Goal: Task Accomplishment & Management: Manage account settings

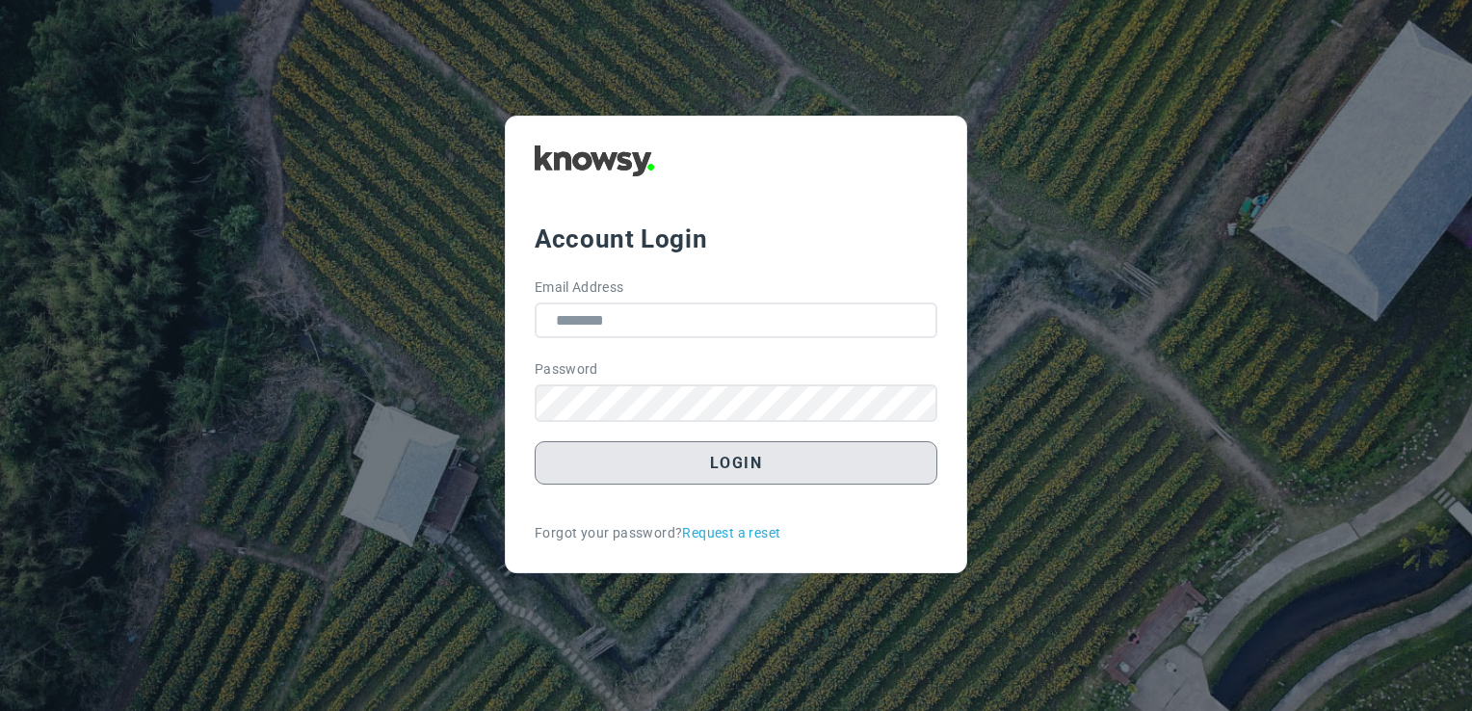
type input "**********"
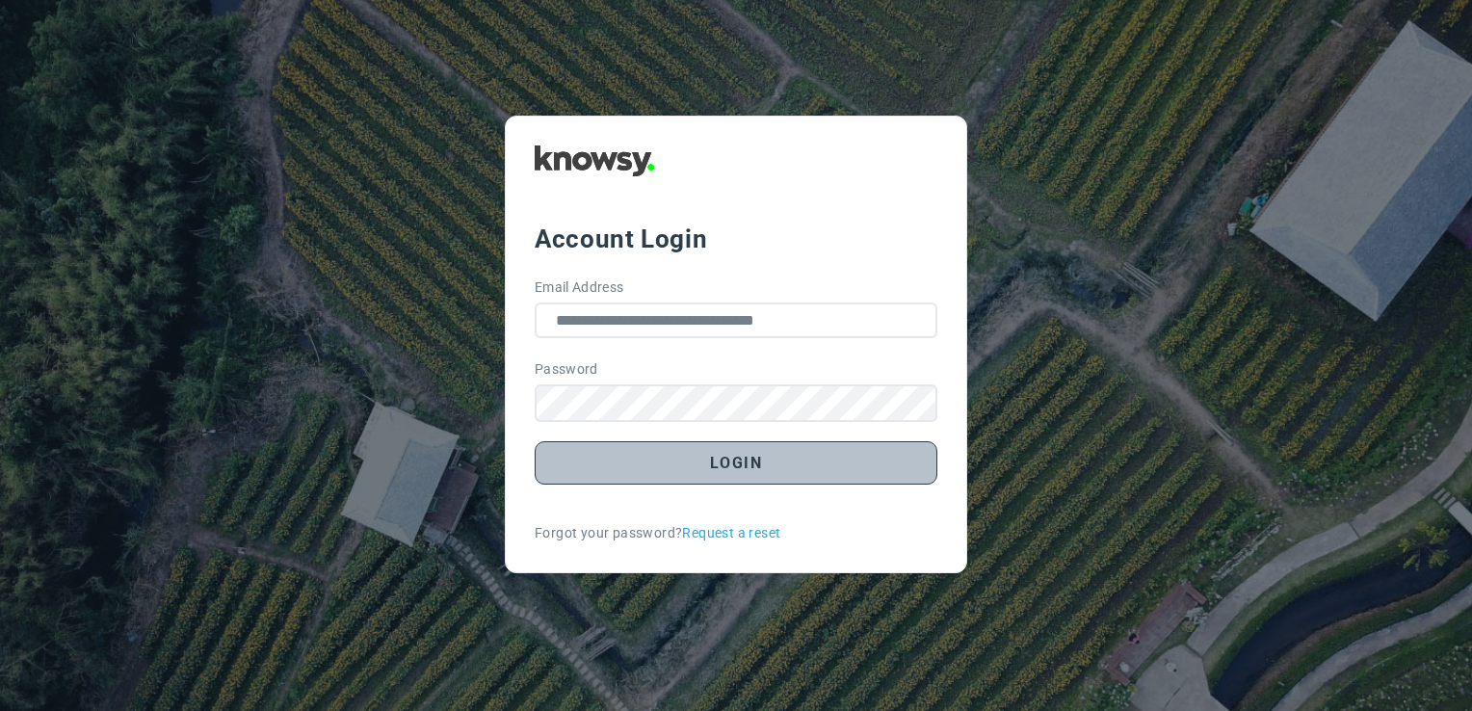
click at [719, 472] on button "Login" at bounding box center [736, 462] width 403 height 43
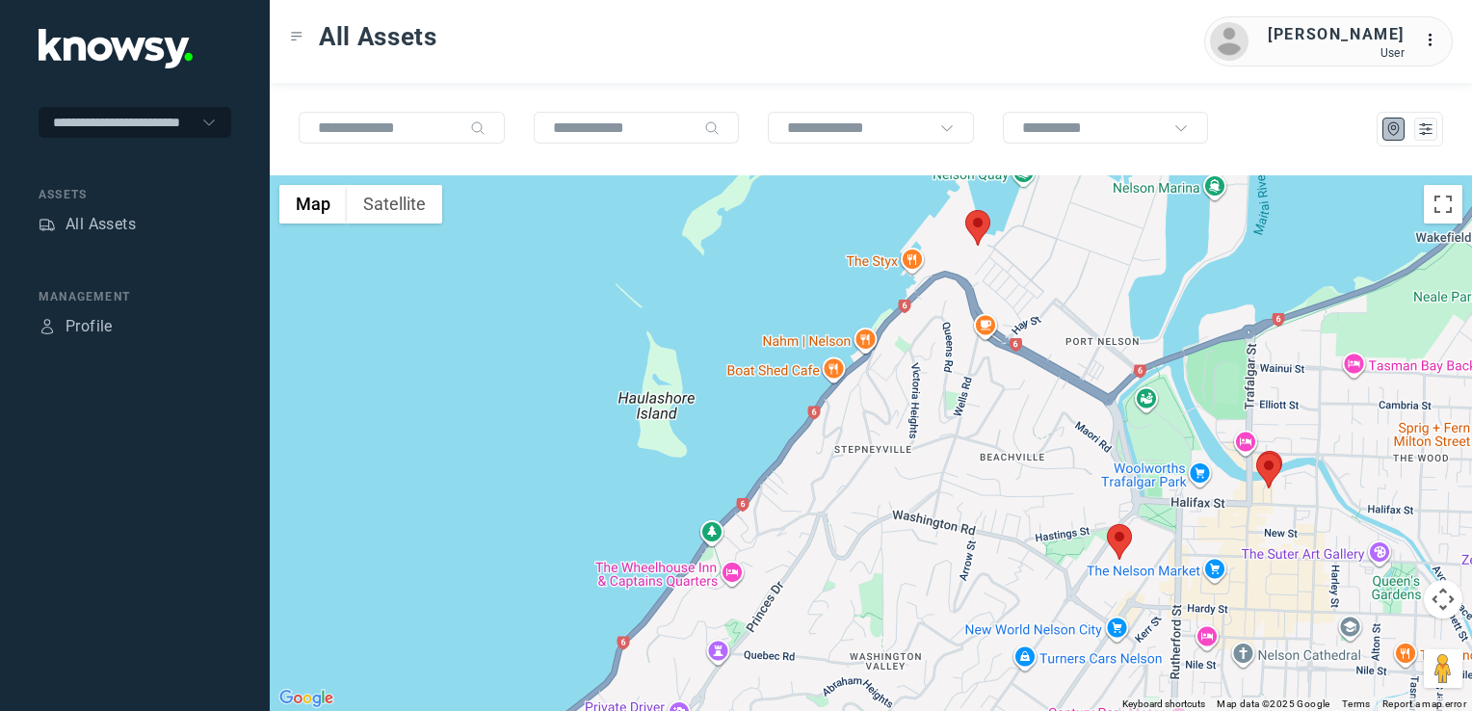
click at [1116, 540] on img at bounding box center [1119, 542] width 25 height 36
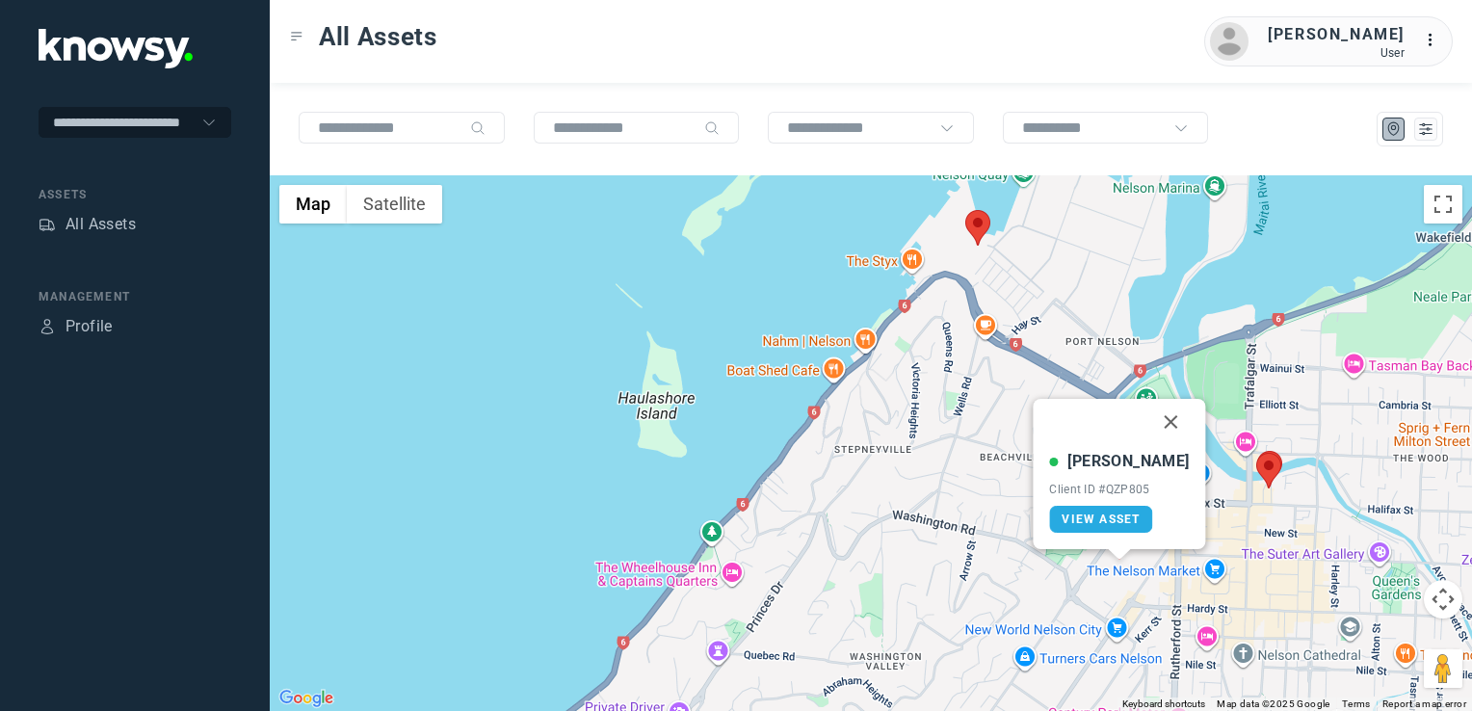
drag, startPoint x: 1156, startPoint y: 417, endPoint x: 1145, endPoint y: 453, distance: 37.5
click at [1156, 417] on button "Close" at bounding box center [1171, 422] width 46 height 46
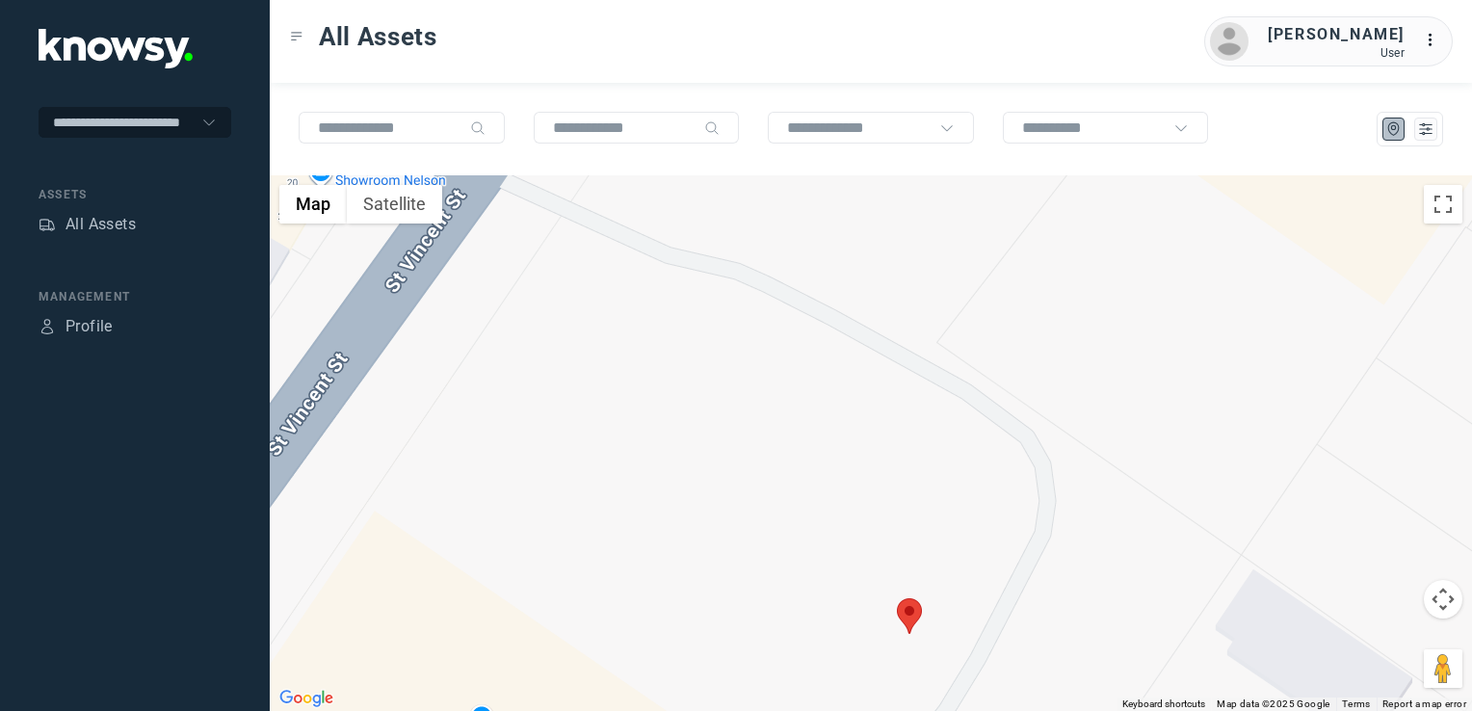
drag, startPoint x: 894, startPoint y: 440, endPoint x: 889, endPoint y: 393, distance: 47.5
click at [890, 402] on div "To navigate, press the arrow keys." at bounding box center [871, 443] width 1202 height 536
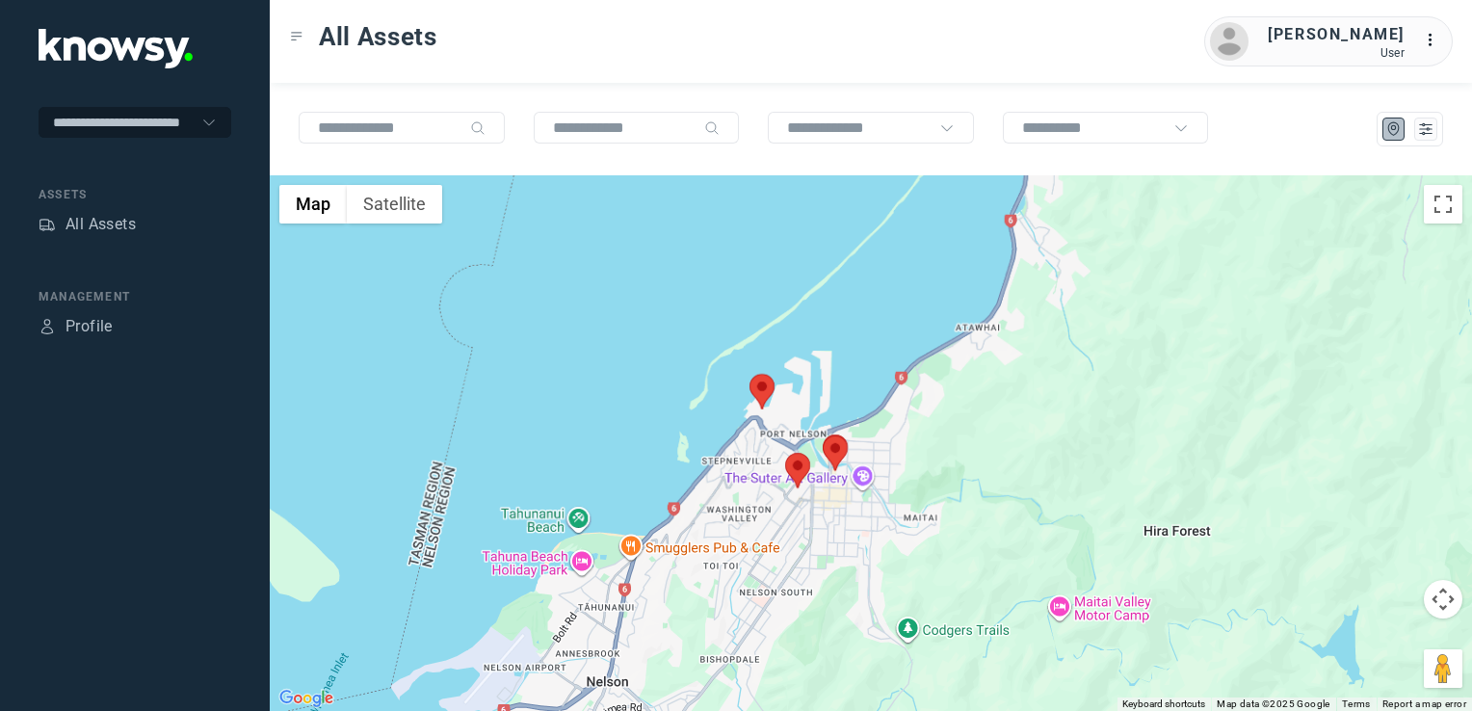
drag, startPoint x: 746, startPoint y: 534, endPoint x: 744, endPoint y: 455, distance: 79.0
click at [744, 466] on div at bounding box center [871, 443] width 1202 height 536
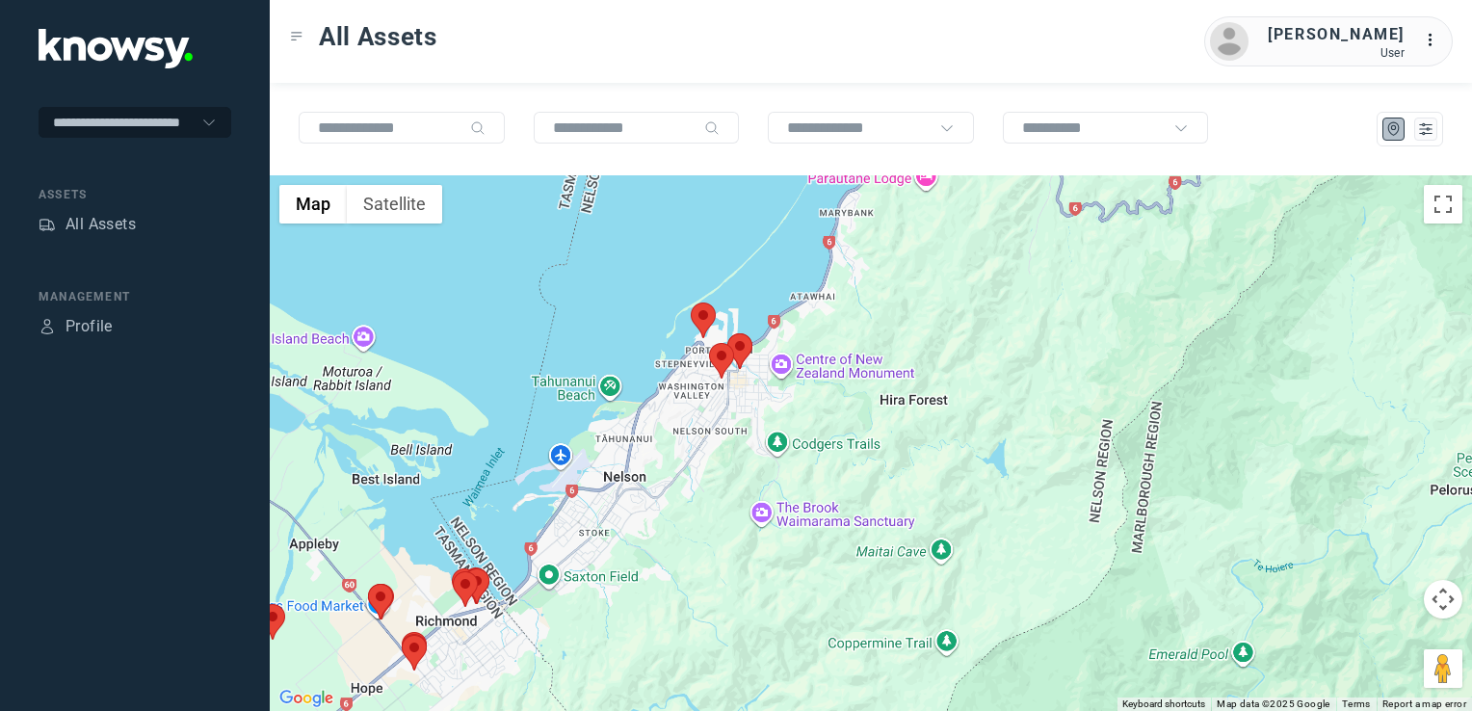
click at [624, 537] on div at bounding box center [871, 443] width 1202 height 536
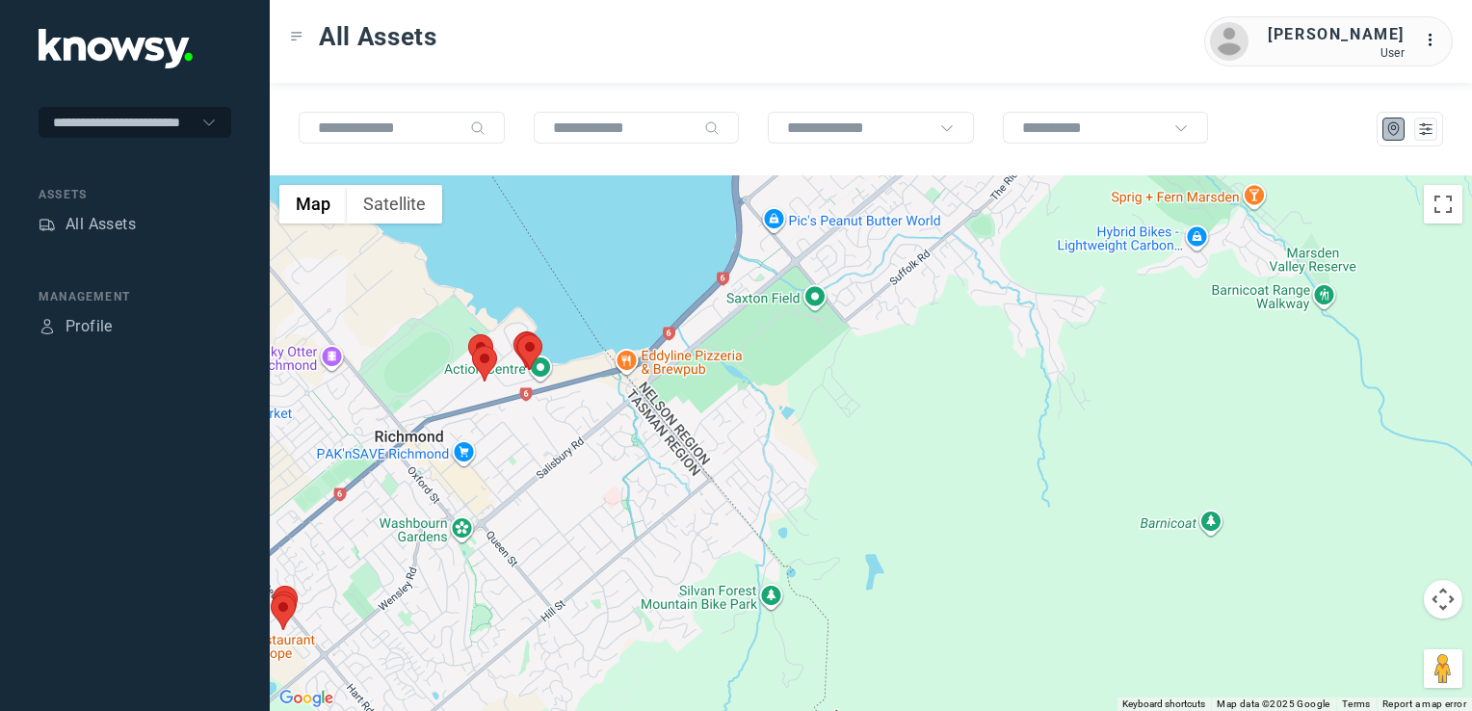
drag, startPoint x: 608, startPoint y: 522, endPoint x: 651, endPoint y: 504, distance: 47.1
click at [632, 512] on div at bounding box center [871, 443] width 1202 height 536
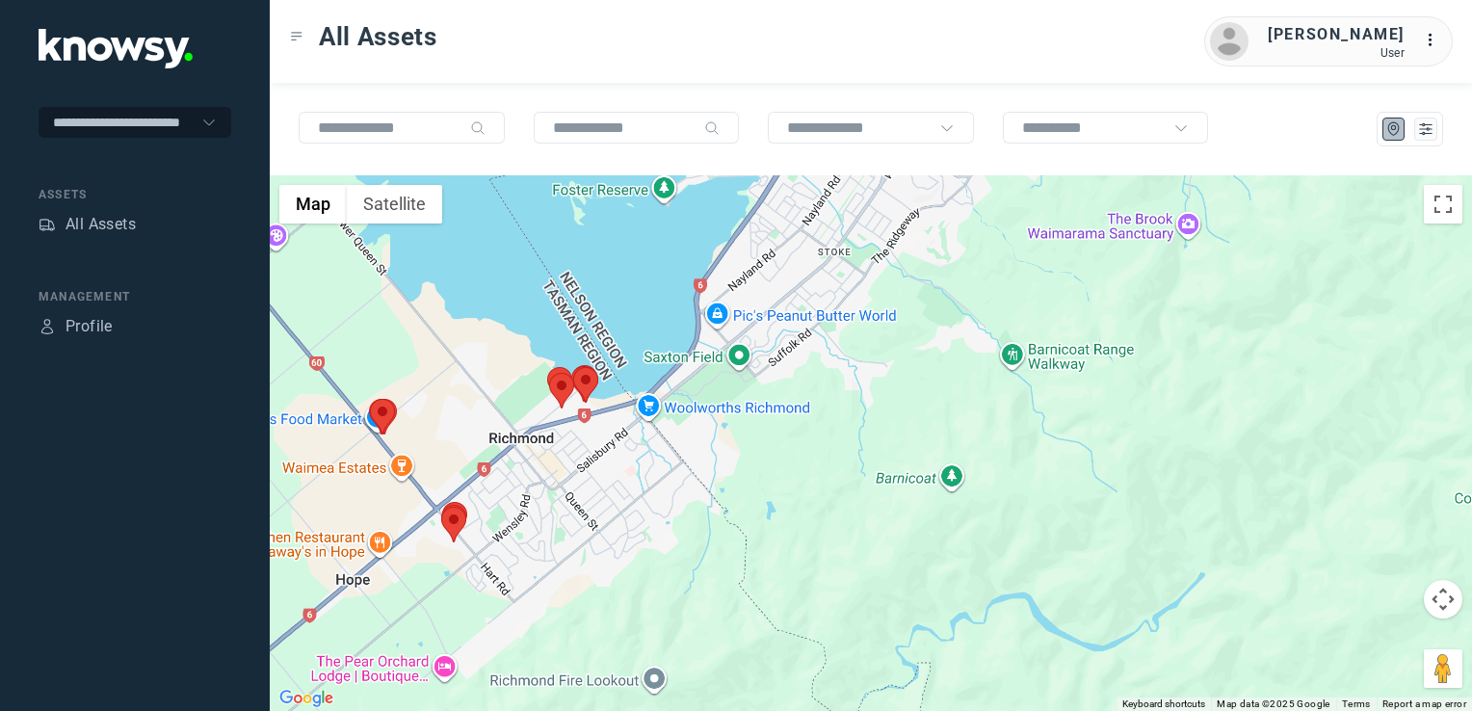
click at [568, 479] on div at bounding box center [871, 443] width 1202 height 536
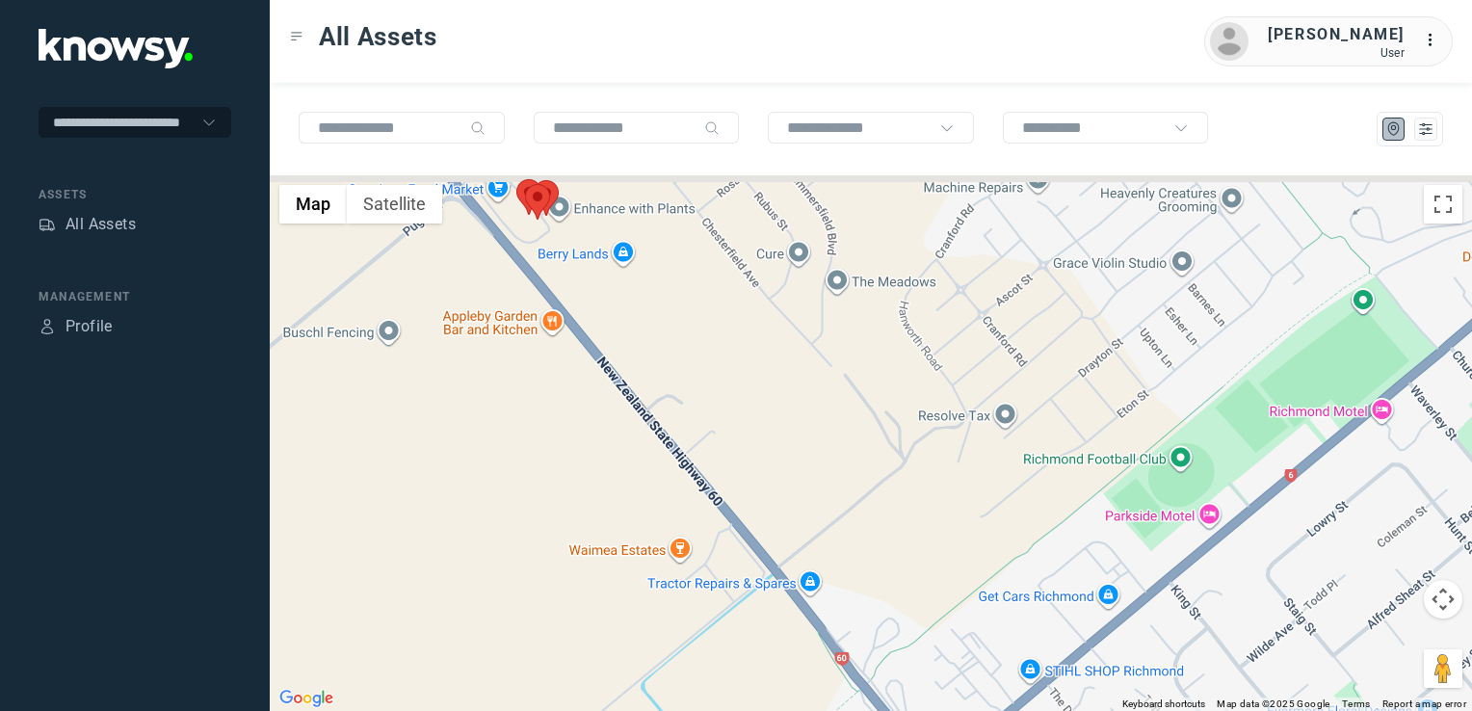
drag, startPoint x: 669, startPoint y: 303, endPoint x: 686, endPoint y: 375, distance: 73.4
click at [686, 375] on div at bounding box center [871, 443] width 1202 height 536
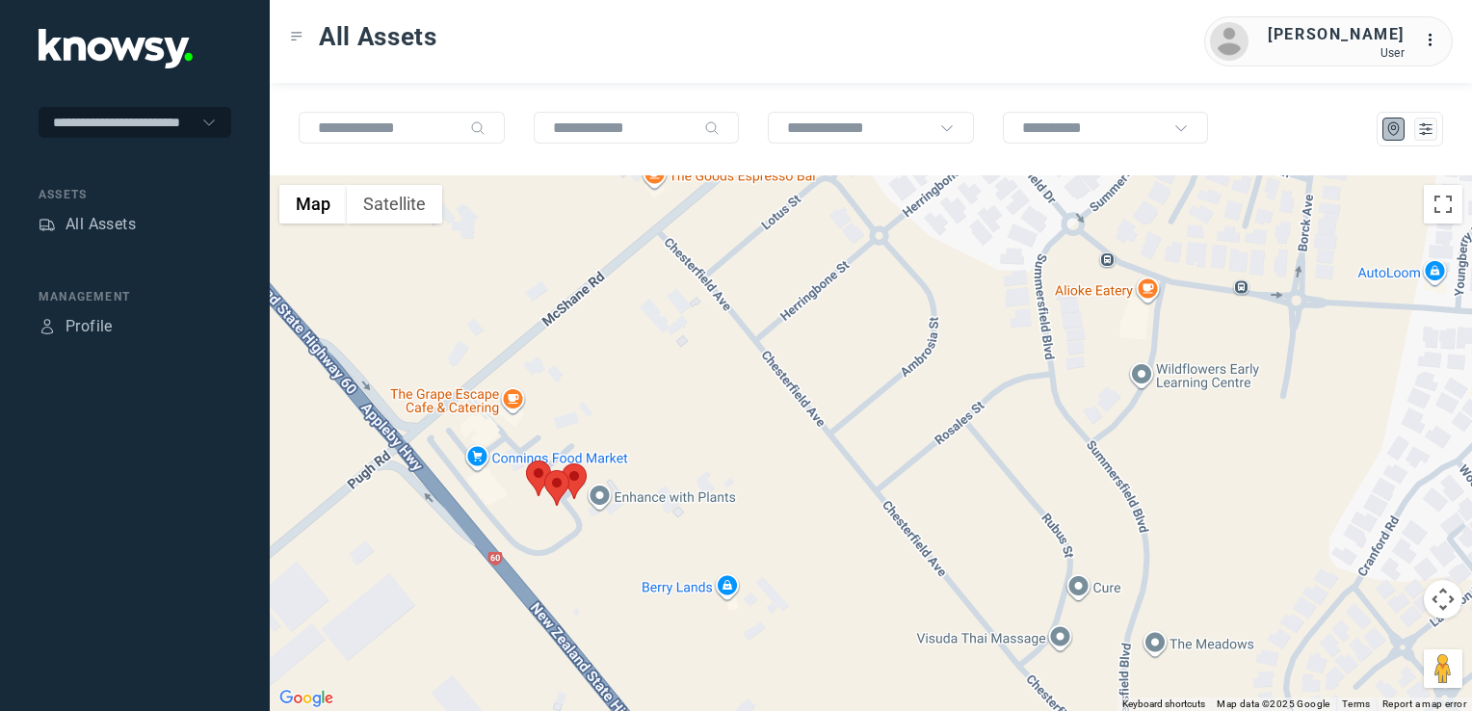
click at [542, 475] on img at bounding box center [538, 478] width 25 height 36
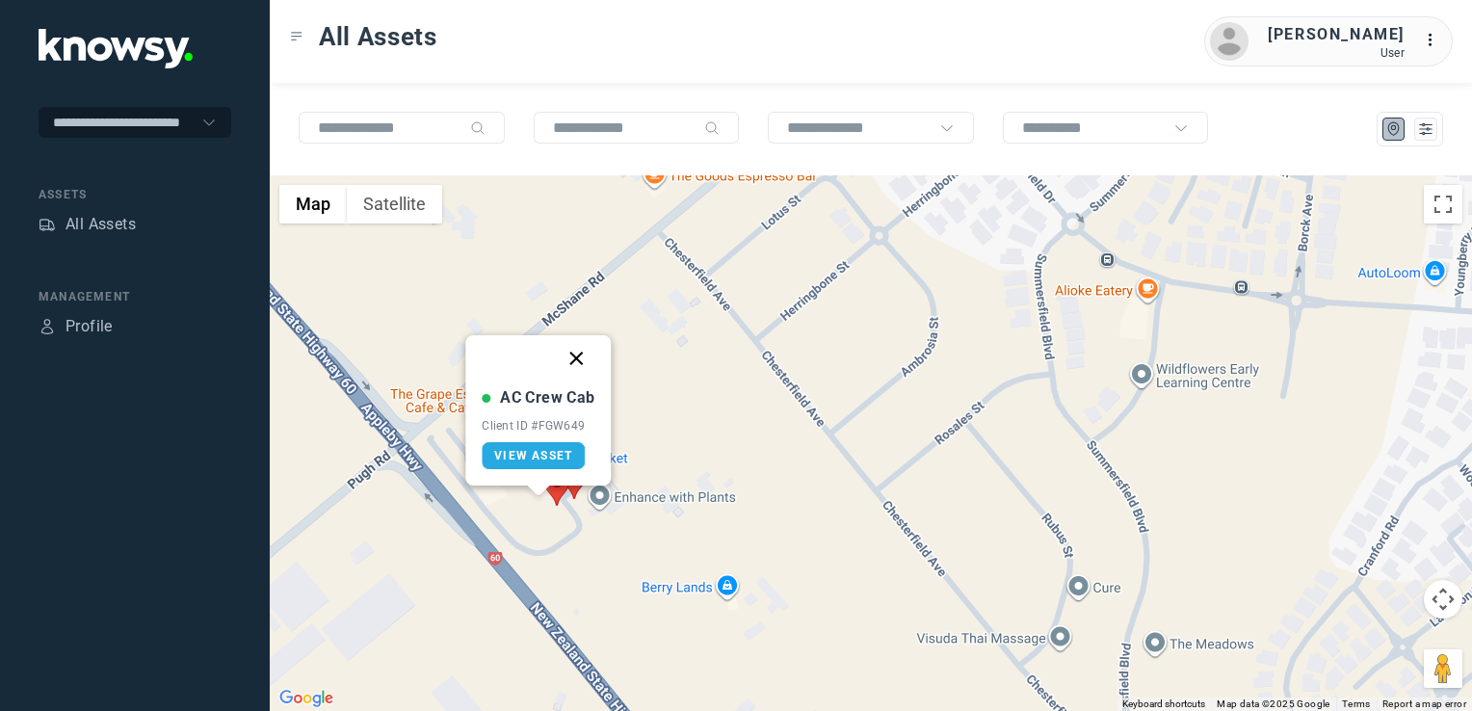
click at [579, 360] on button "Close" at bounding box center [577, 358] width 46 height 46
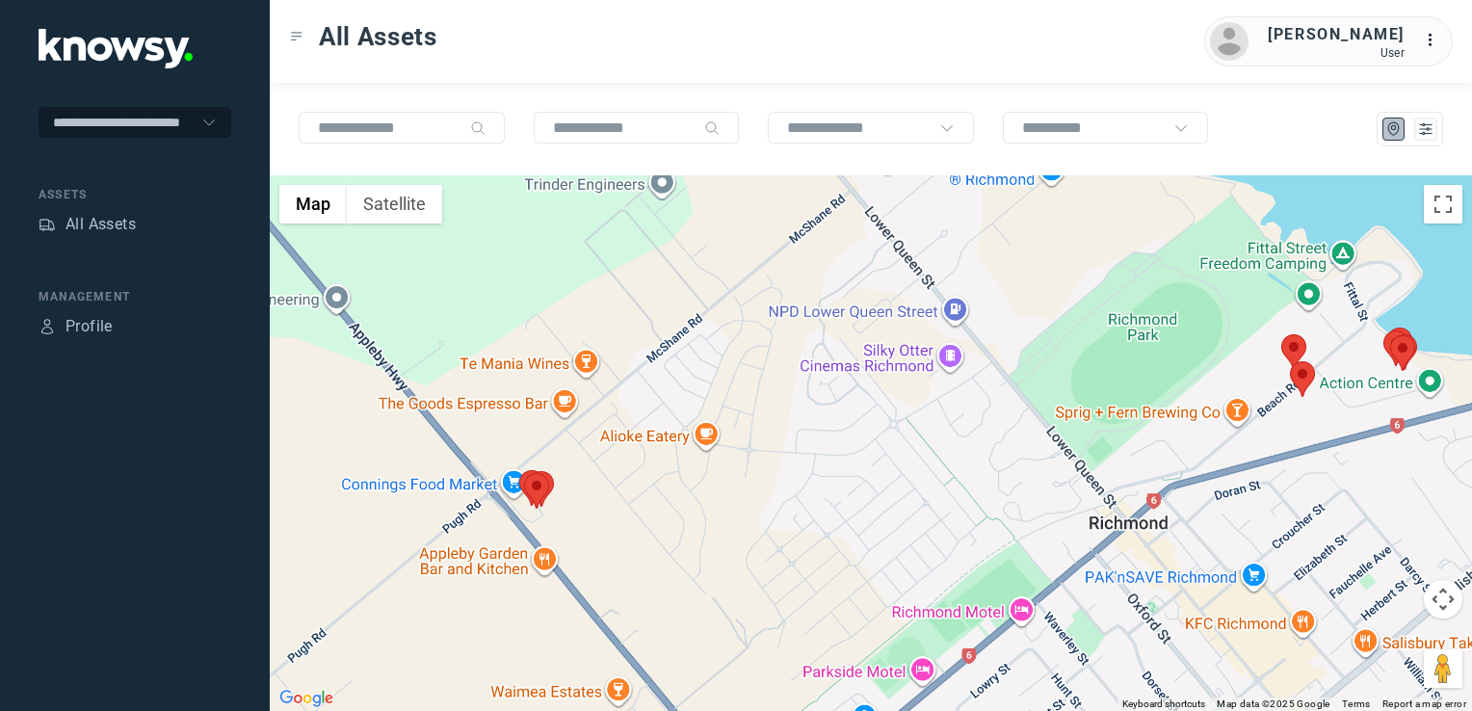
drag, startPoint x: 552, startPoint y: 501, endPoint x: 586, endPoint y: 464, distance: 49.8
click at [578, 472] on div "To navigate, press the arrow keys." at bounding box center [871, 443] width 1202 height 536
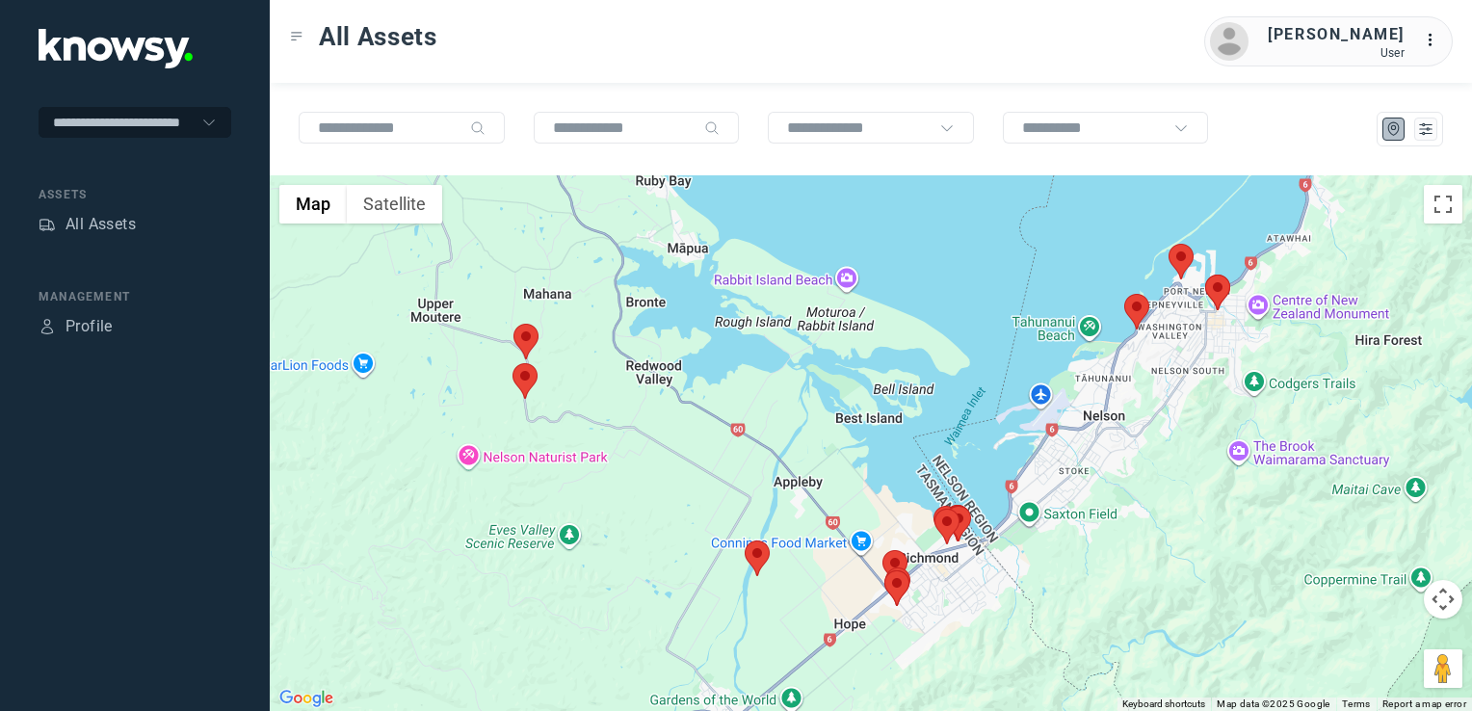
click at [528, 376] on img at bounding box center [525, 381] width 25 height 36
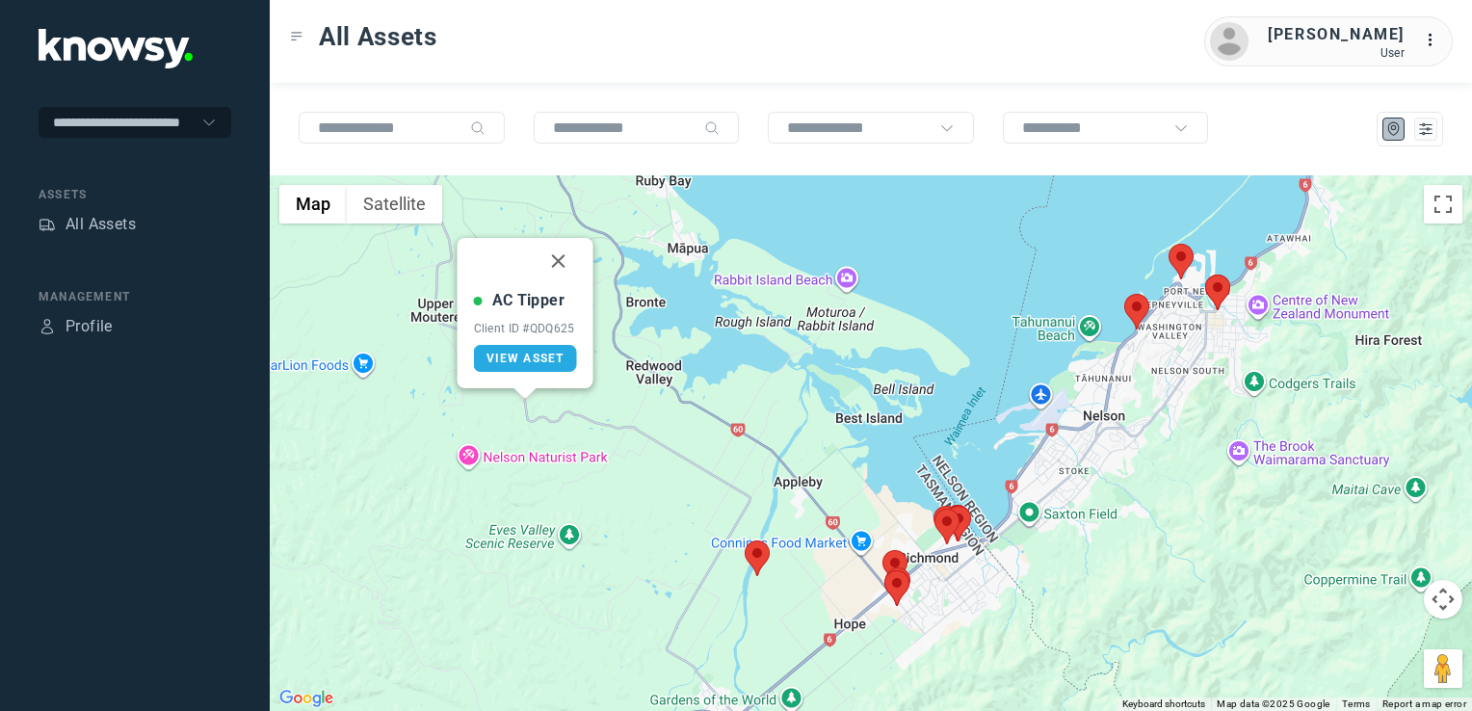
click at [566, 253] on button "Close" at bounding box center [559, 261] width 46 height 46
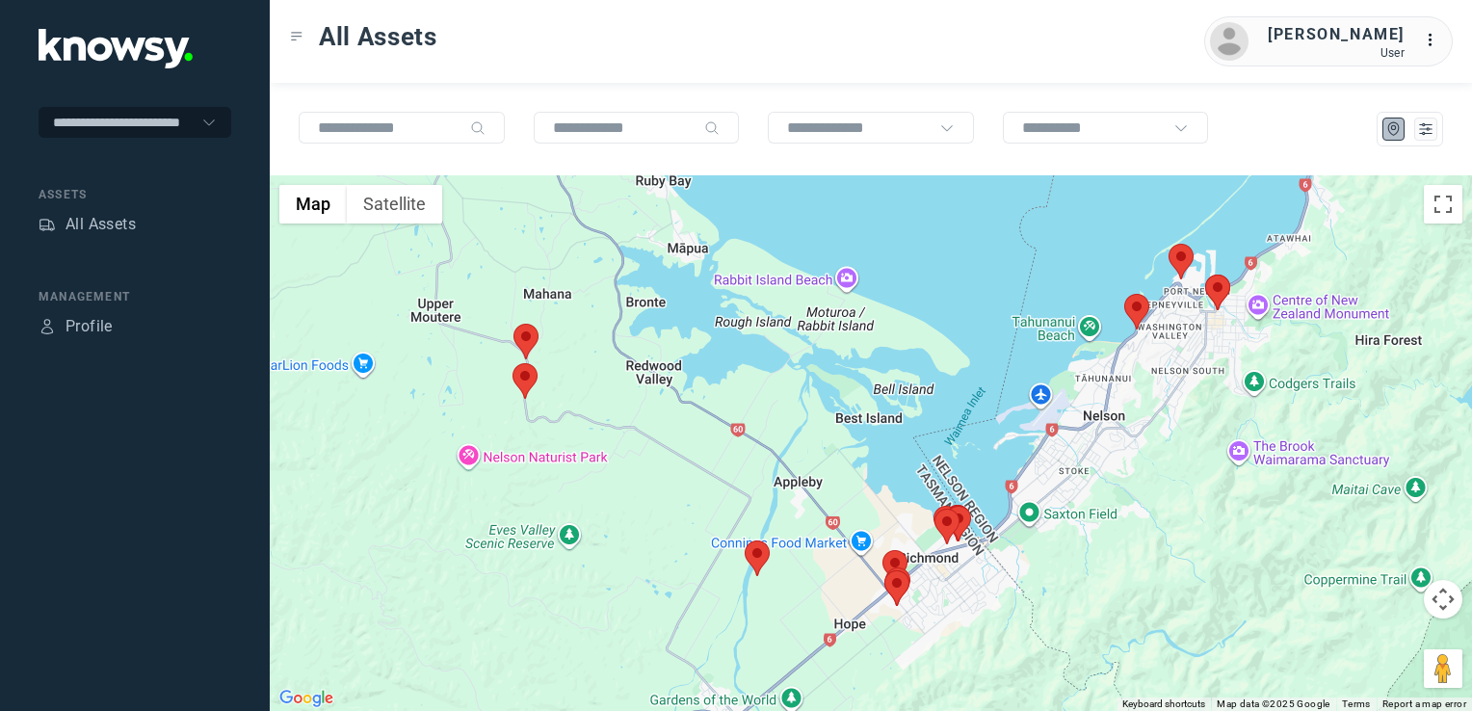
click at [529, 336] on img at bounding box center [525, 342] width 25 height 36
click at [527, 337] on img at bounding box center [525, 340] width 25 height 36
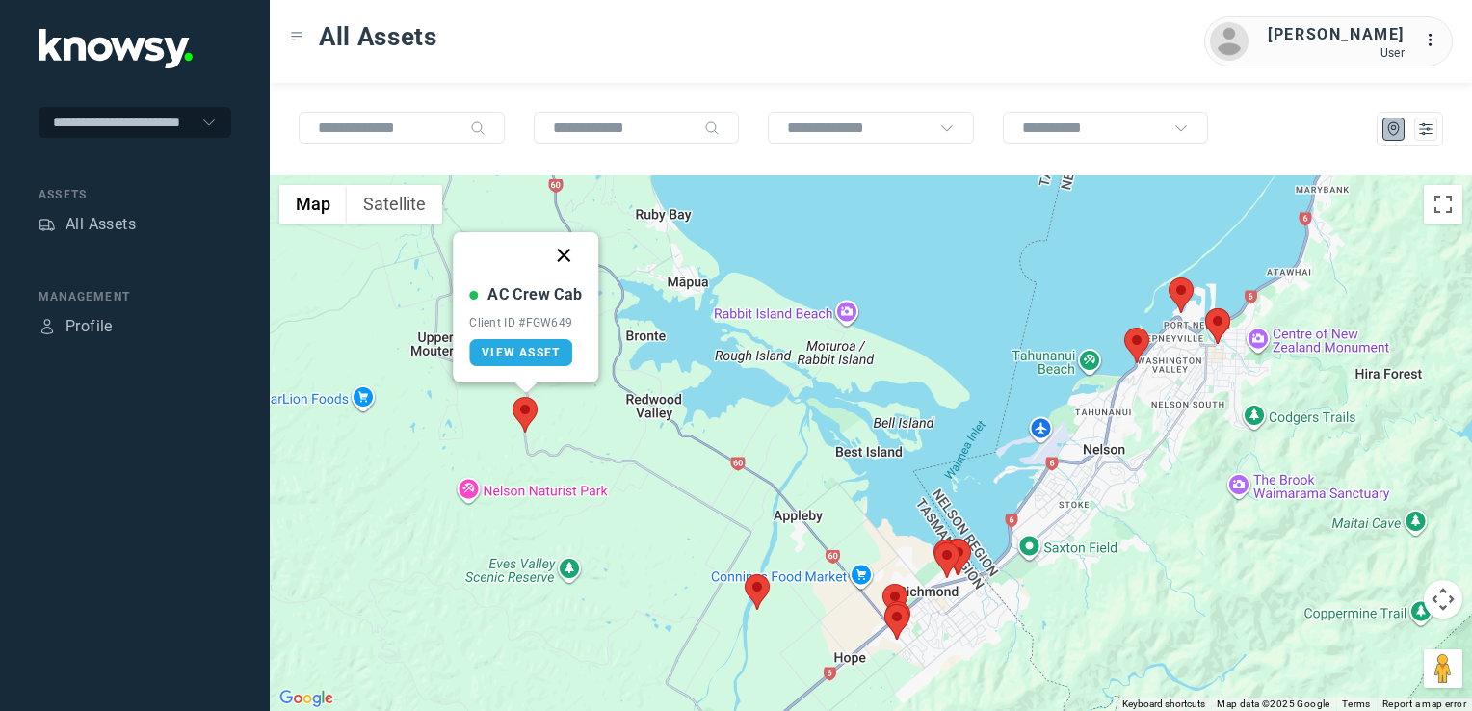
click at [563, 252] on button "Close" at bounding box center [564, 255] width 46 height 46
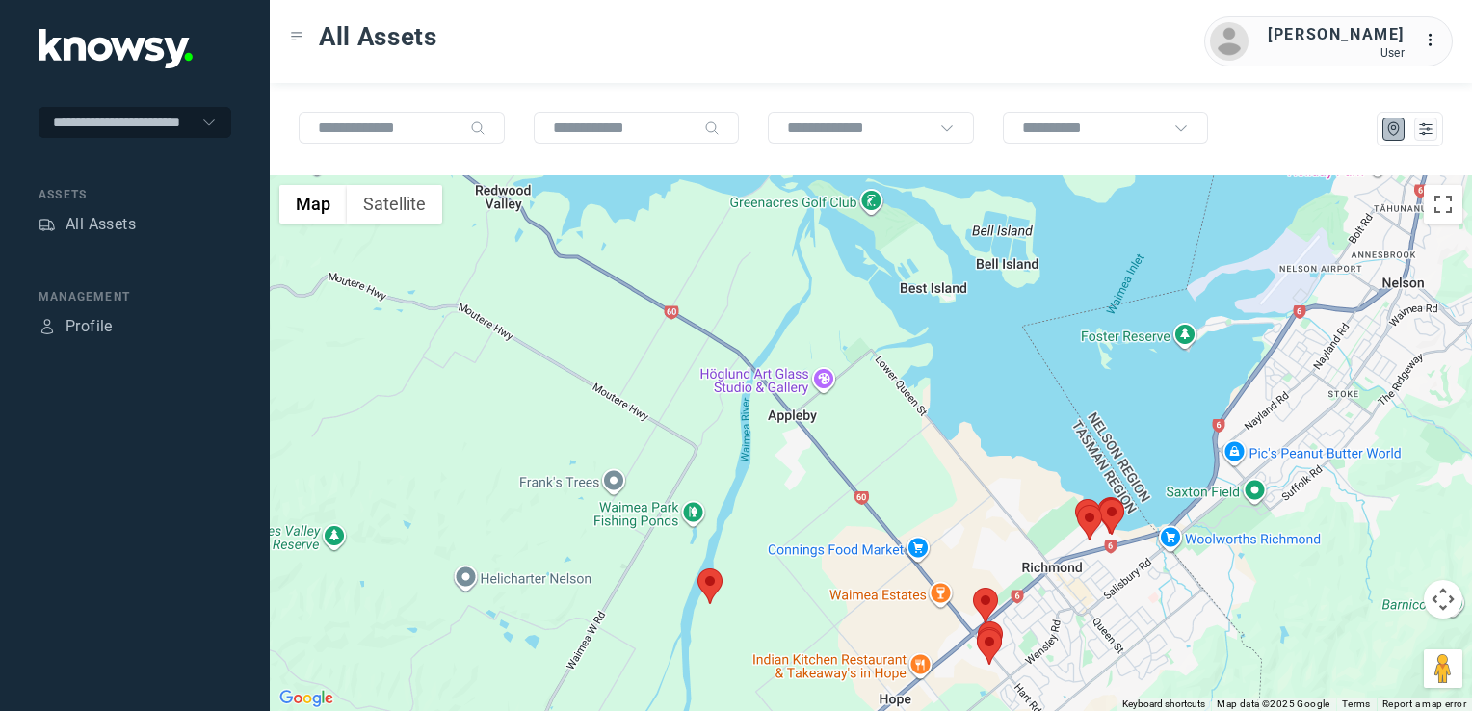
drag, startPoint x: 836, startPoint y: 560, endPoint x: 792, endPoint y: 487, distance: 84.8
click at [793, 489] on div "To navigate, press the arrow keys." at bounding box center [871, 443] width 1202 height 536
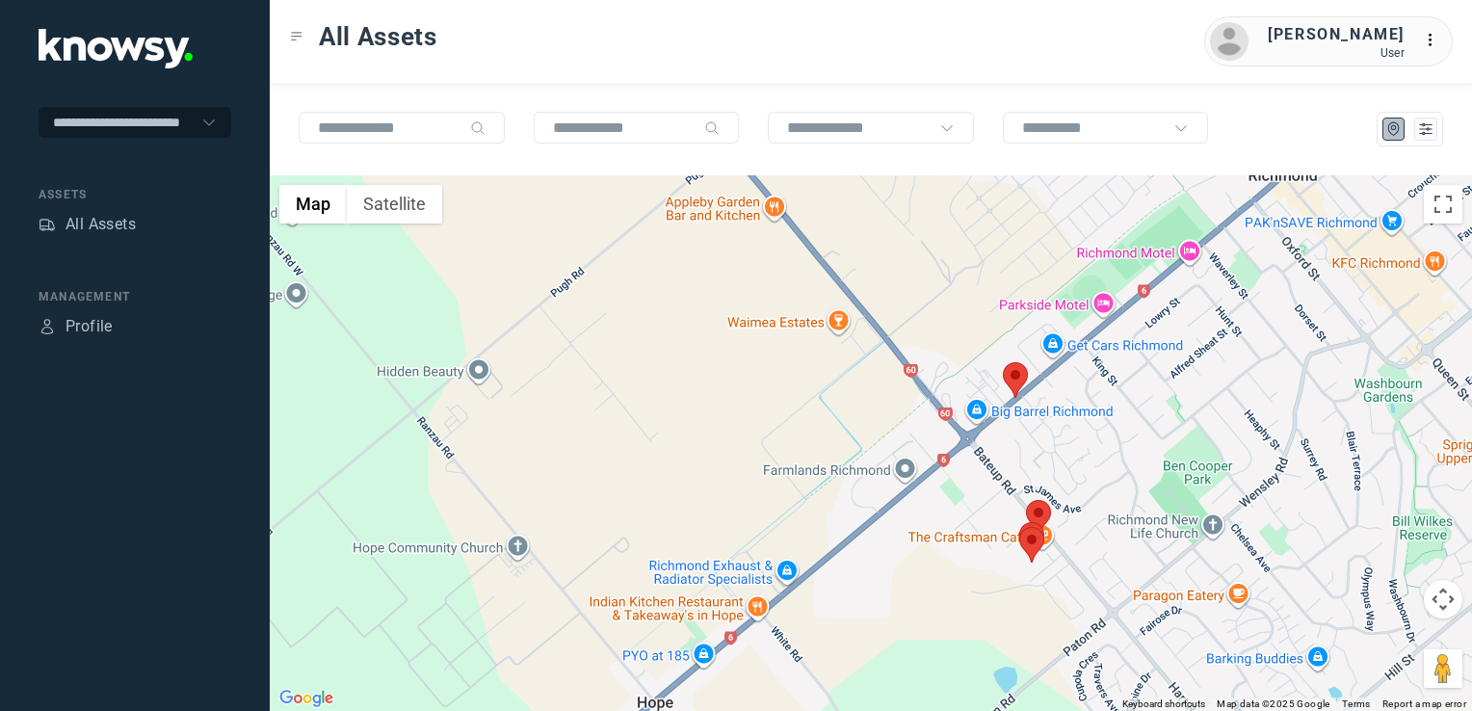
click at [1021, 384] on img at bounding box center [1015, 380] width 25 height 36
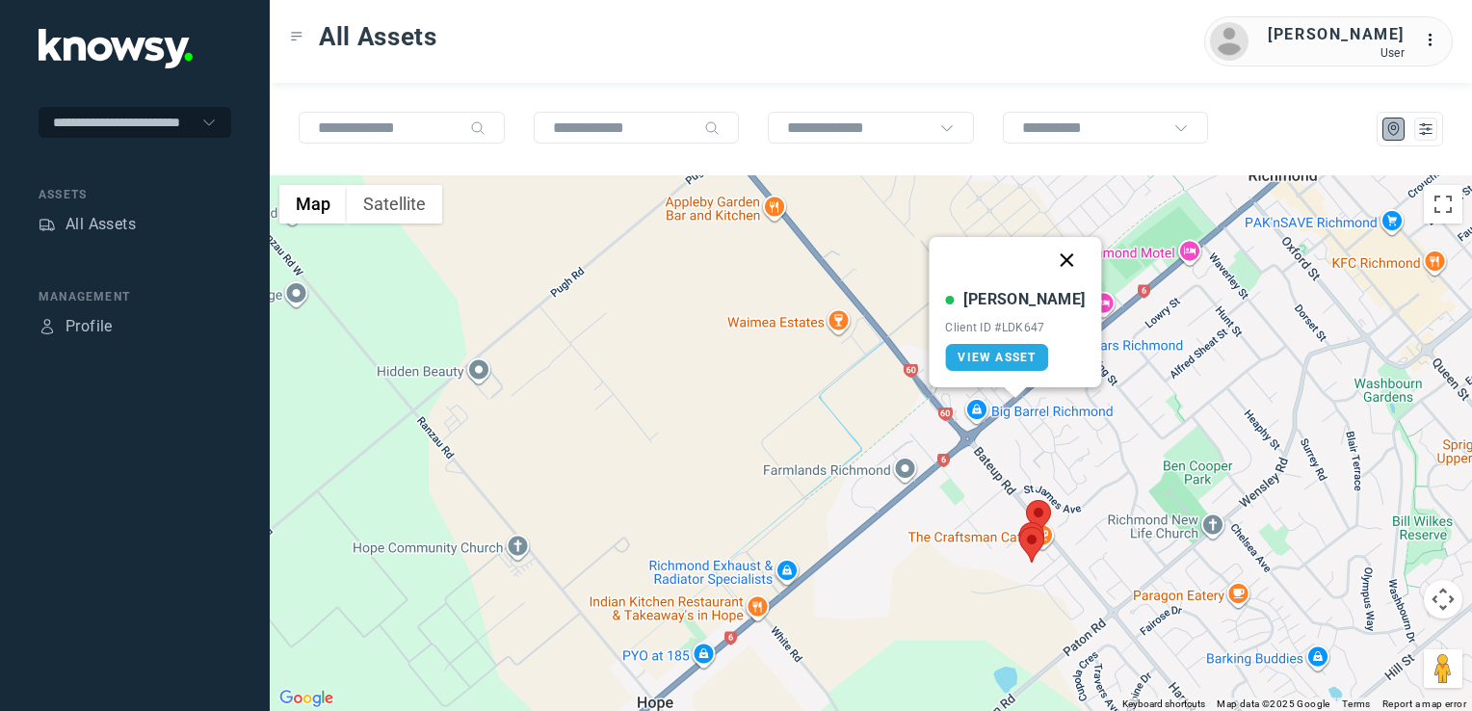
click at [1046, 259] on button "Close" at bounding box center [1067, 260] width 46 height 46
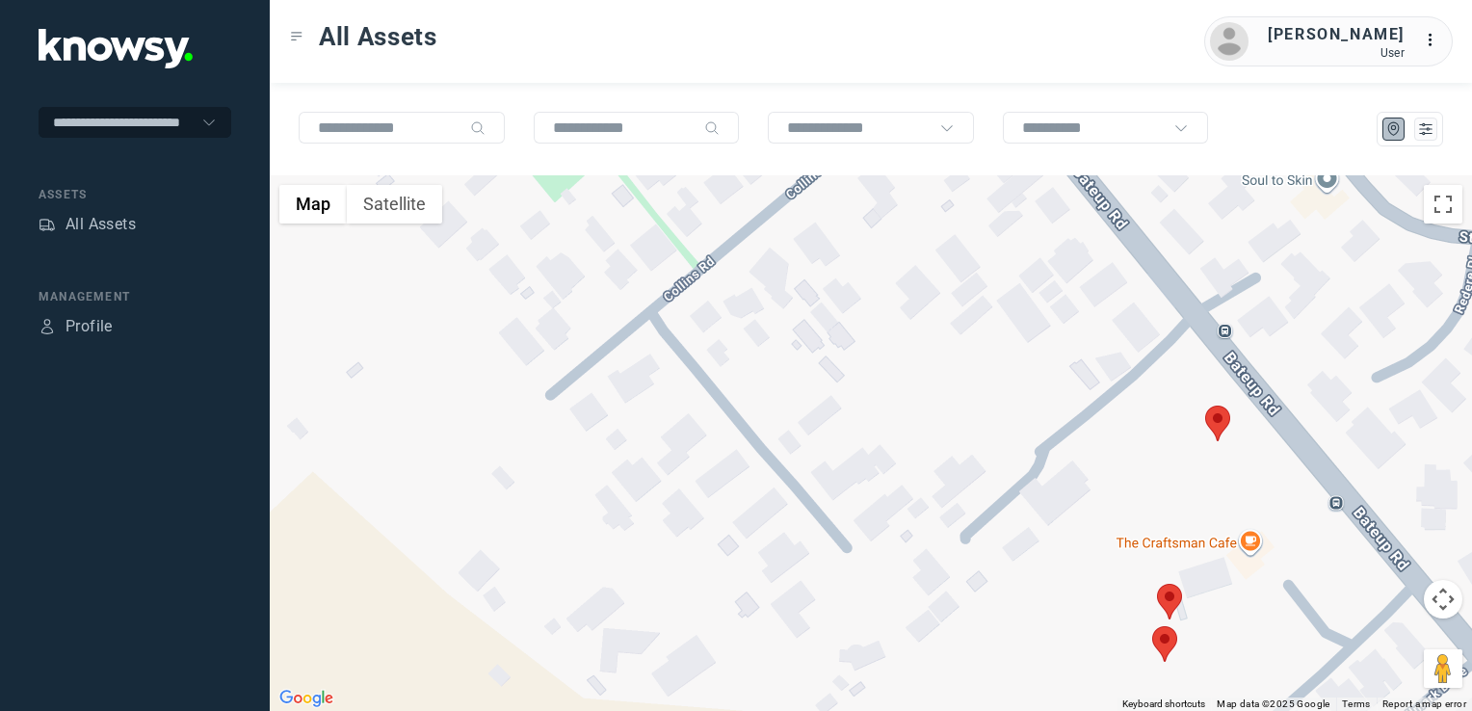
click at [1218, 419] on img at bounding box center [1217, 424] width 25 height 36
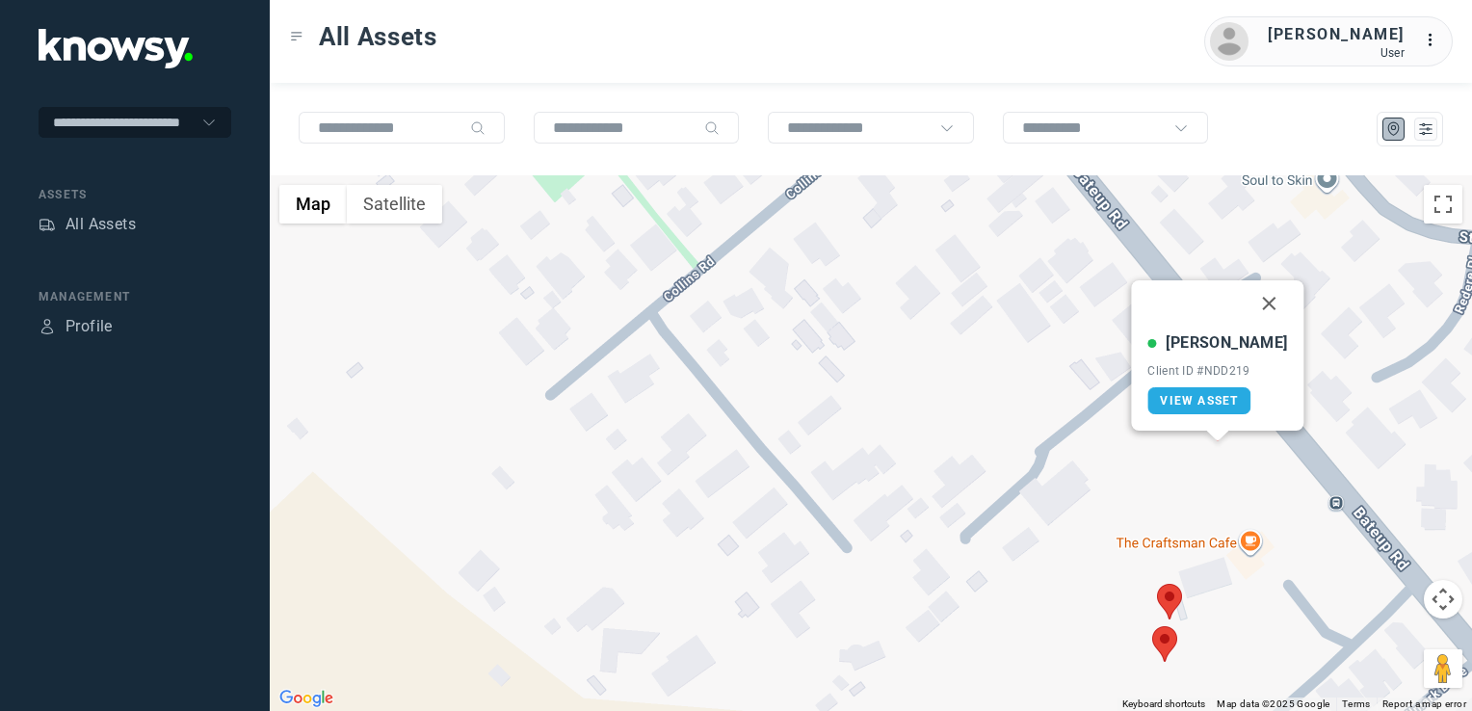
drag, startPoint x: 1171, startPoint y: 594, endPoint x: 1163, endPoint y: 644, distance: 49.9
click at [1171, 594] on img at bounding box center [1169, 602] width 25 height 36
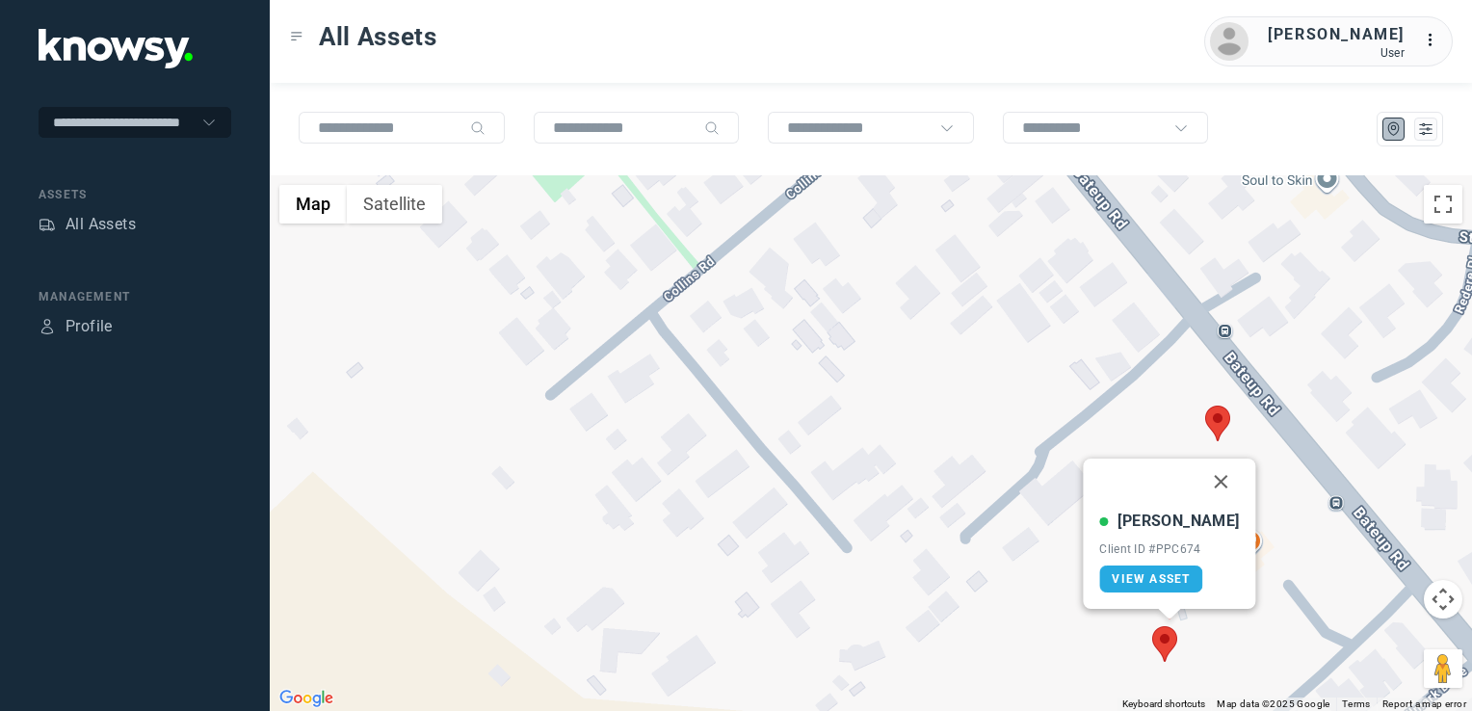
click at [1159, 653] on img at bounding box center [1164, 644] width 25 height 36
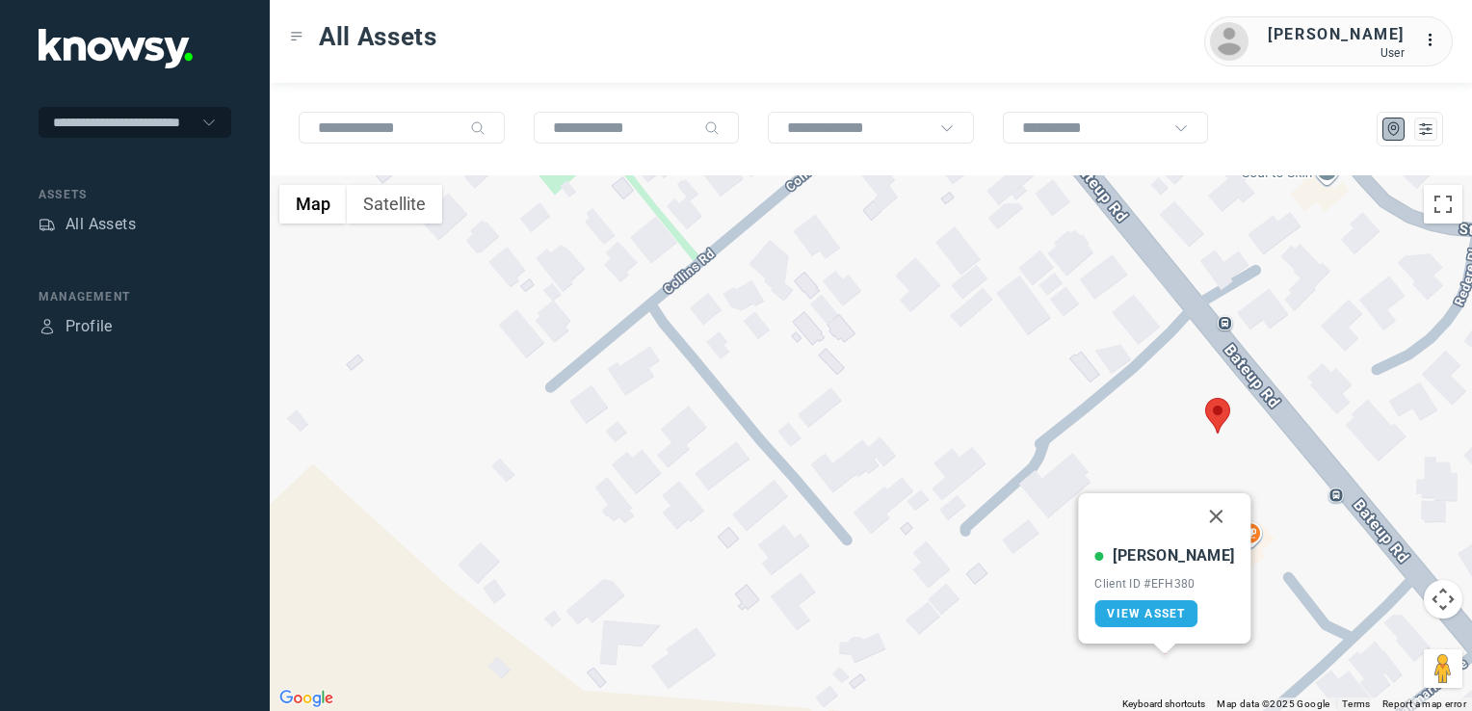
click at [1194, 518] on button "Close" at bounding box center [1217, 516] width 46 height 46
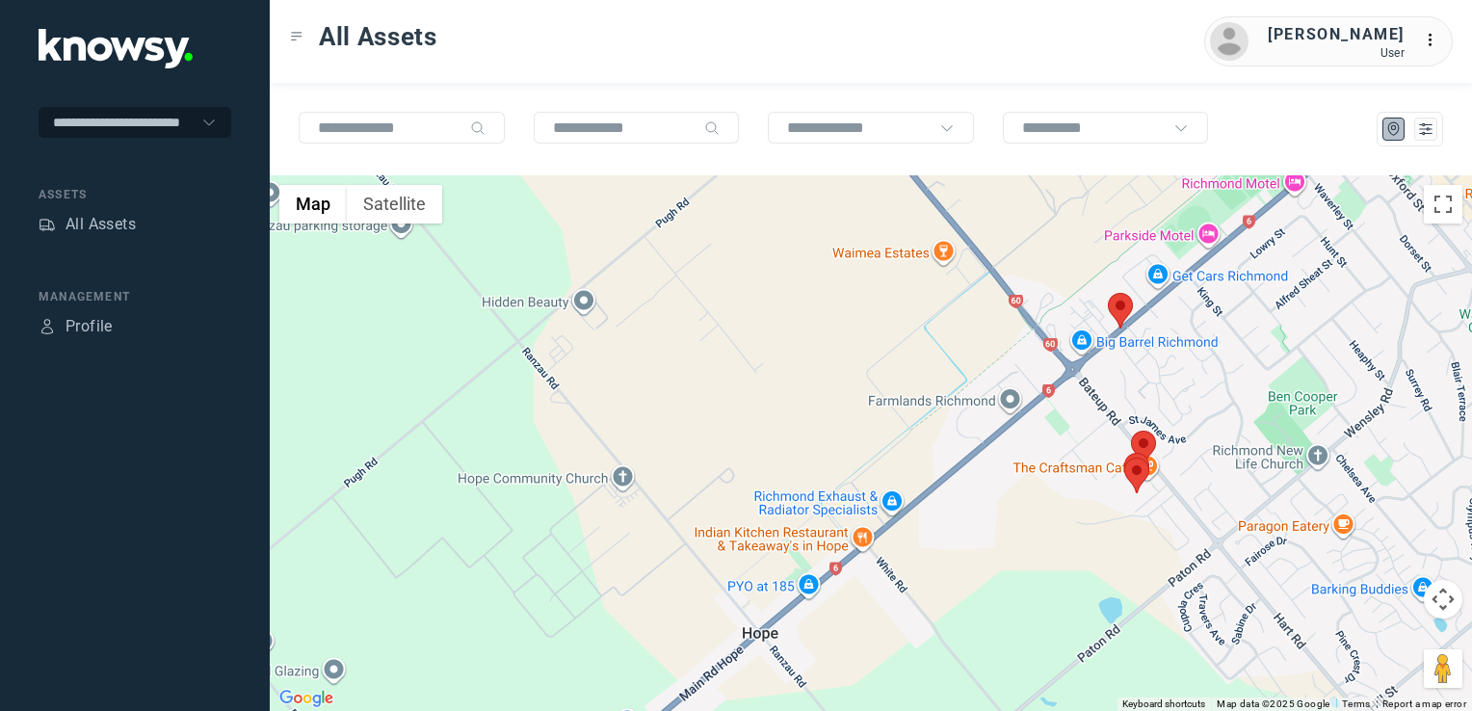
drag, startPoint x: 1189, startPoint y: 389, endPoint x: 1006, endPoint y: 586, distance: 268.6
click at [1040, 534] on div "To navigate, press the arrow keys." at bounding box center [871, 443] width 1202 height 536
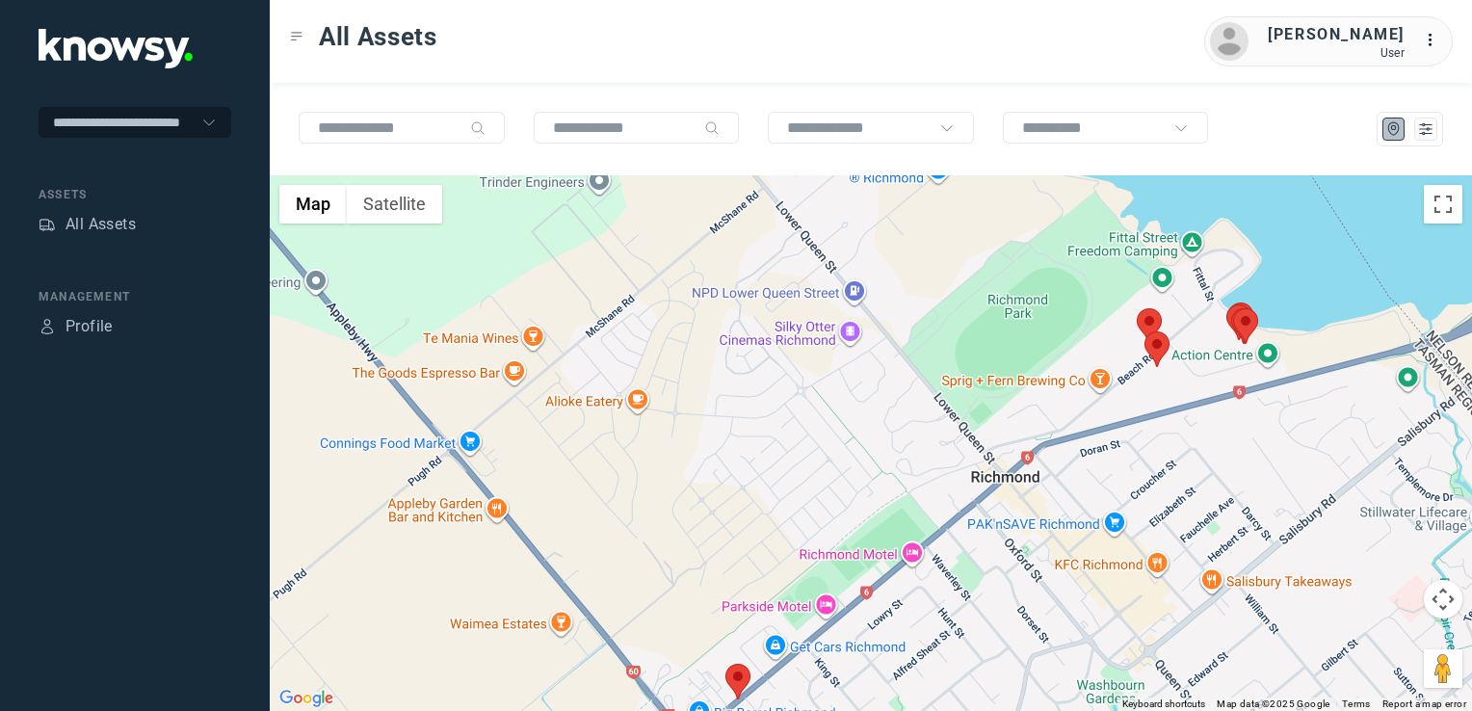
click at [1059, 504] on div at bounding box center [871, 443] width 1202 height 536
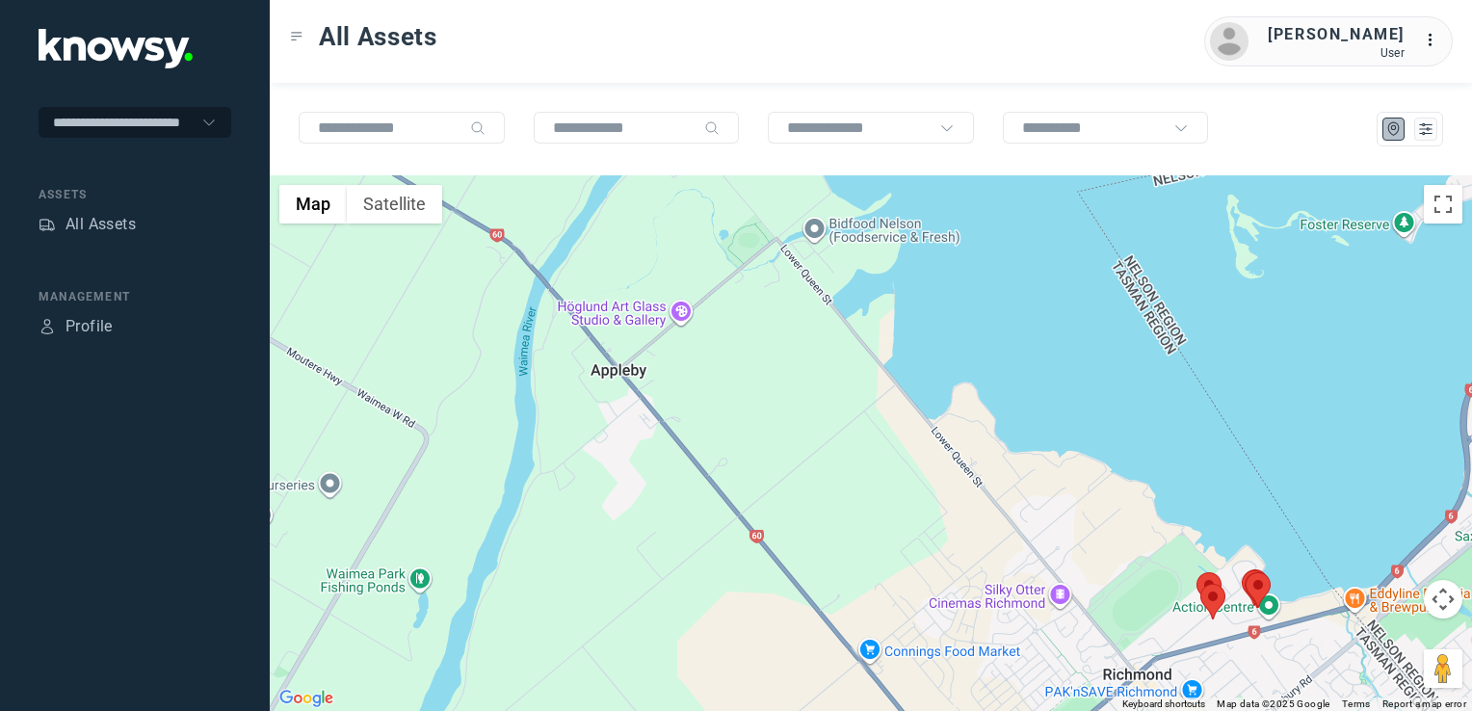
drag, startPoint x: 1206, startPoint y: 609, endPoint x: 1003, endPoint y: 613, distance: 203.3
click at [1017, 613] on div at bounding box center [871, 443] width 1202 height 536
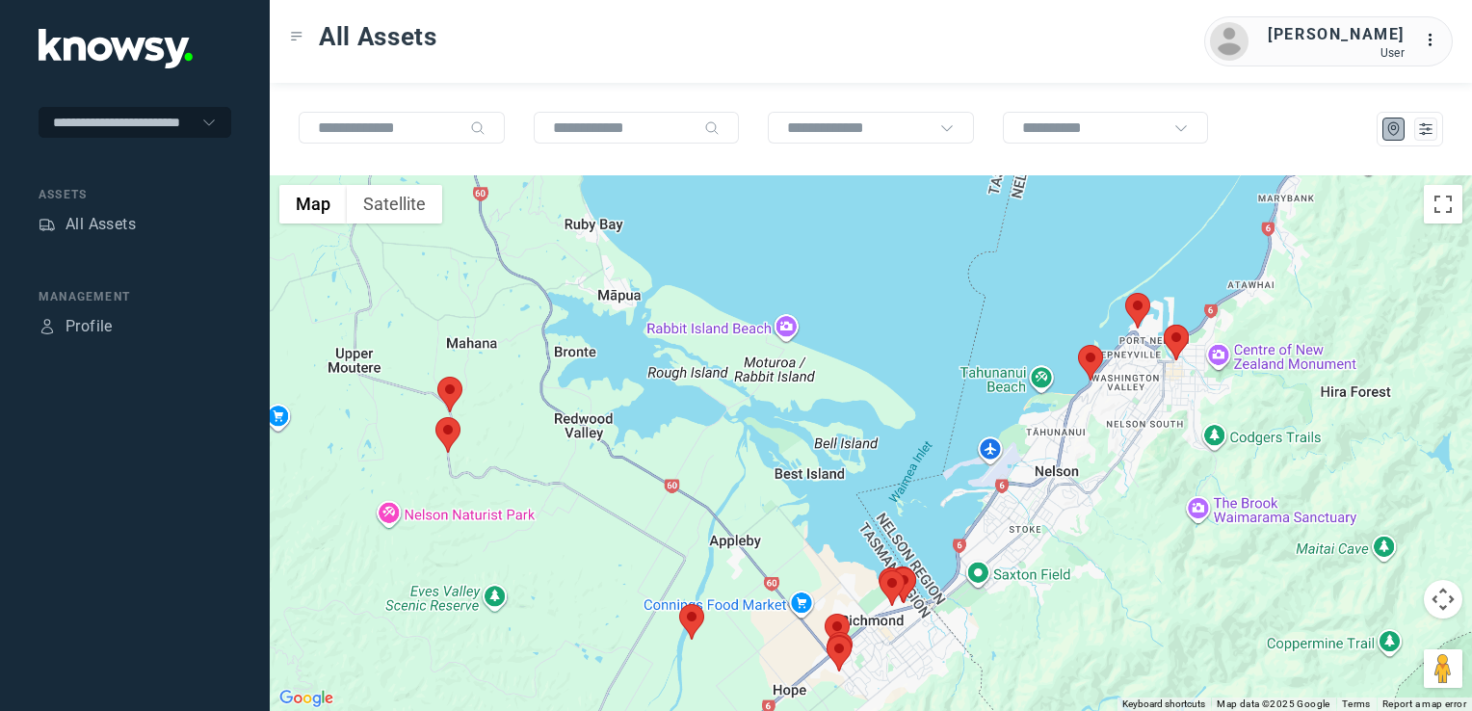
drag, startPoint x: 1070, startPoint y: 561, endPoint x: 1048, endPoint y: 591, distance: 37.2
click at [1048, 589] on div at bounding box center [871, 443] width 1202 height 536
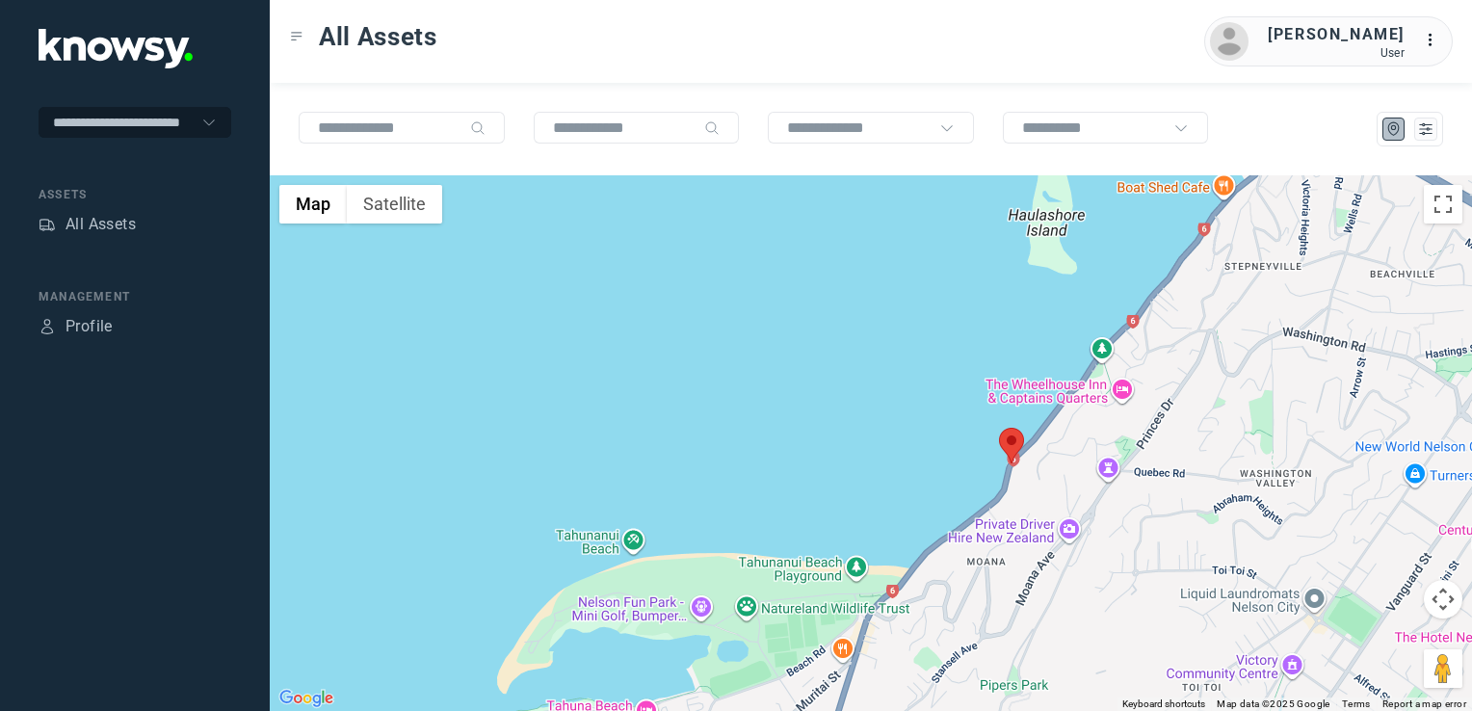
click at [1016, 438] on img at bounding box center [1011, 446] width 25 height 36
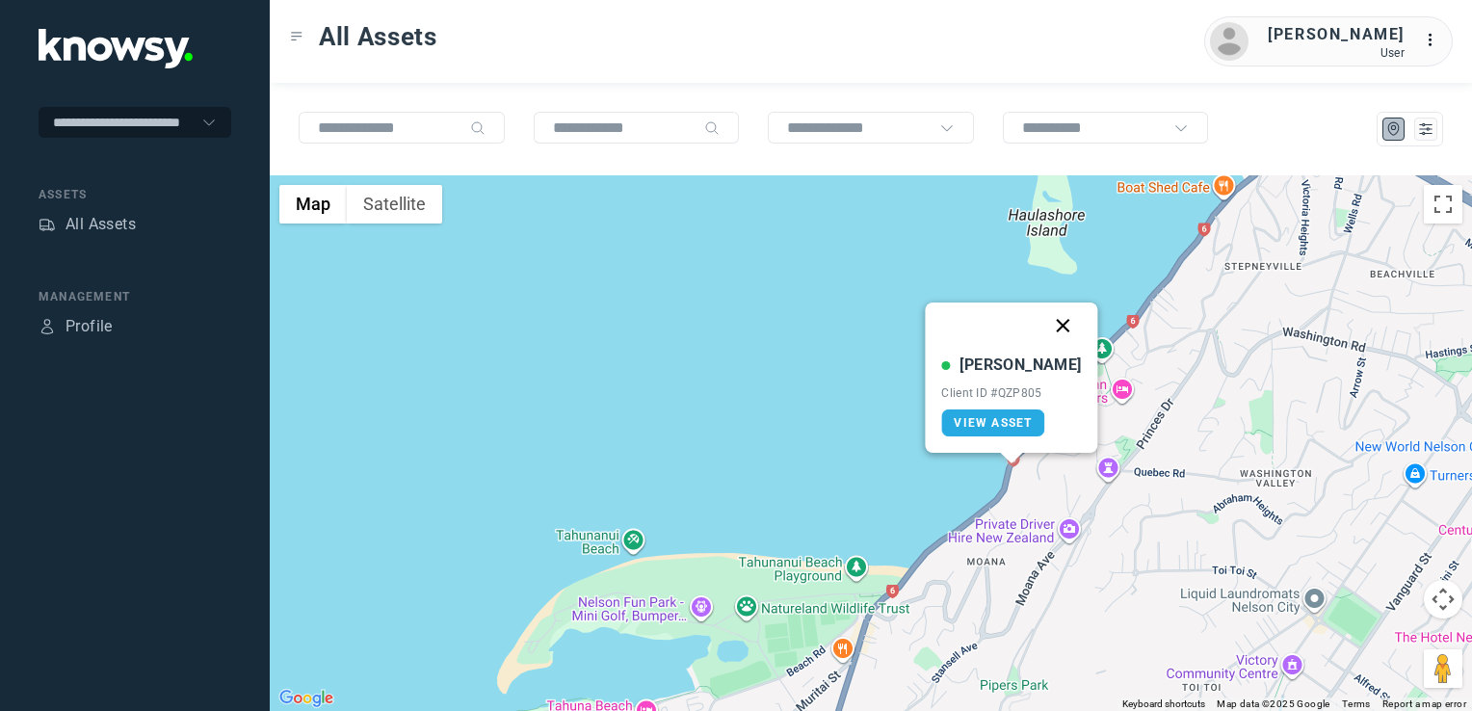
click at [1040, 329] on button "Close" at bounding box center [1063, 326] width 46 height 46
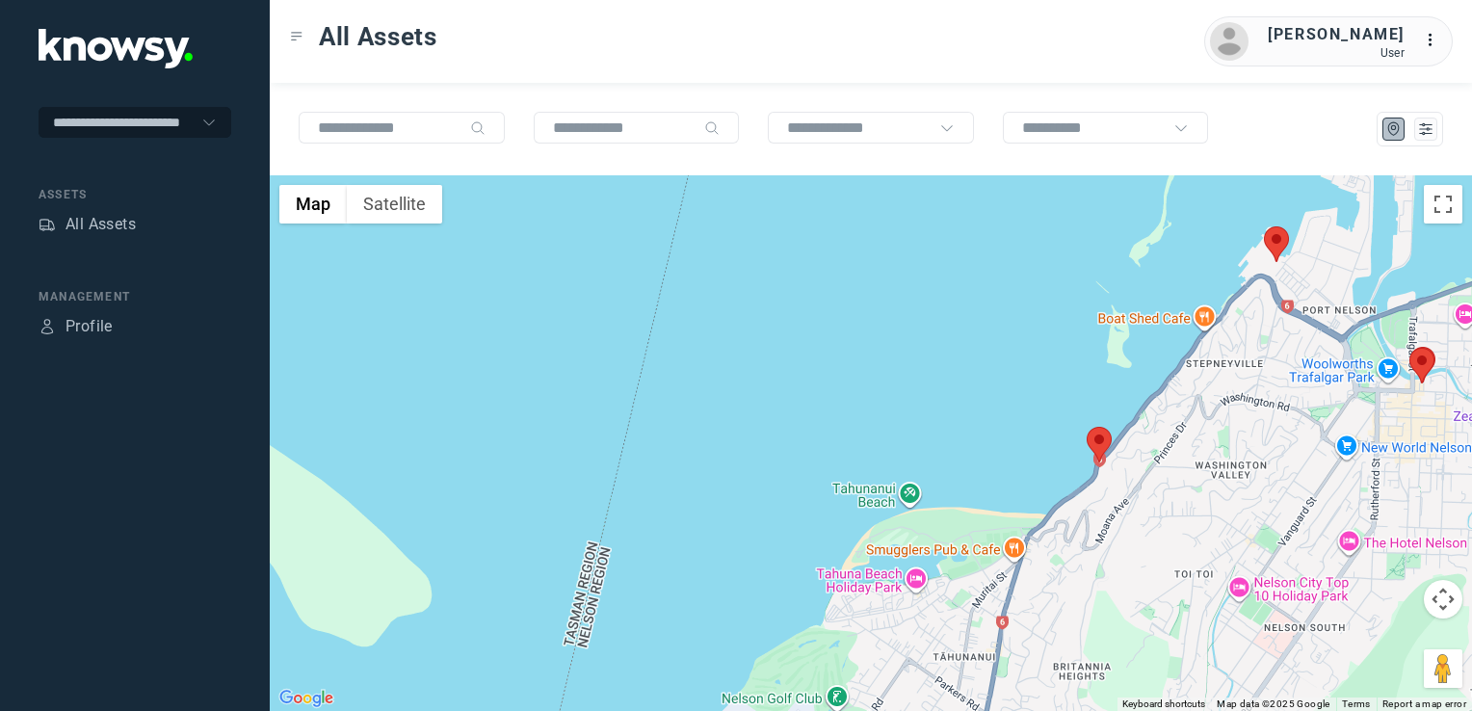
drag, startPoint x: 1131, startPoint y: 501, endPoint x: 979, endPoint y: 570, distance: 167.3
click at [966, 579] on div "To navigate, press the arrow keys." at bounding box center [871, 443] width 1202 height 536
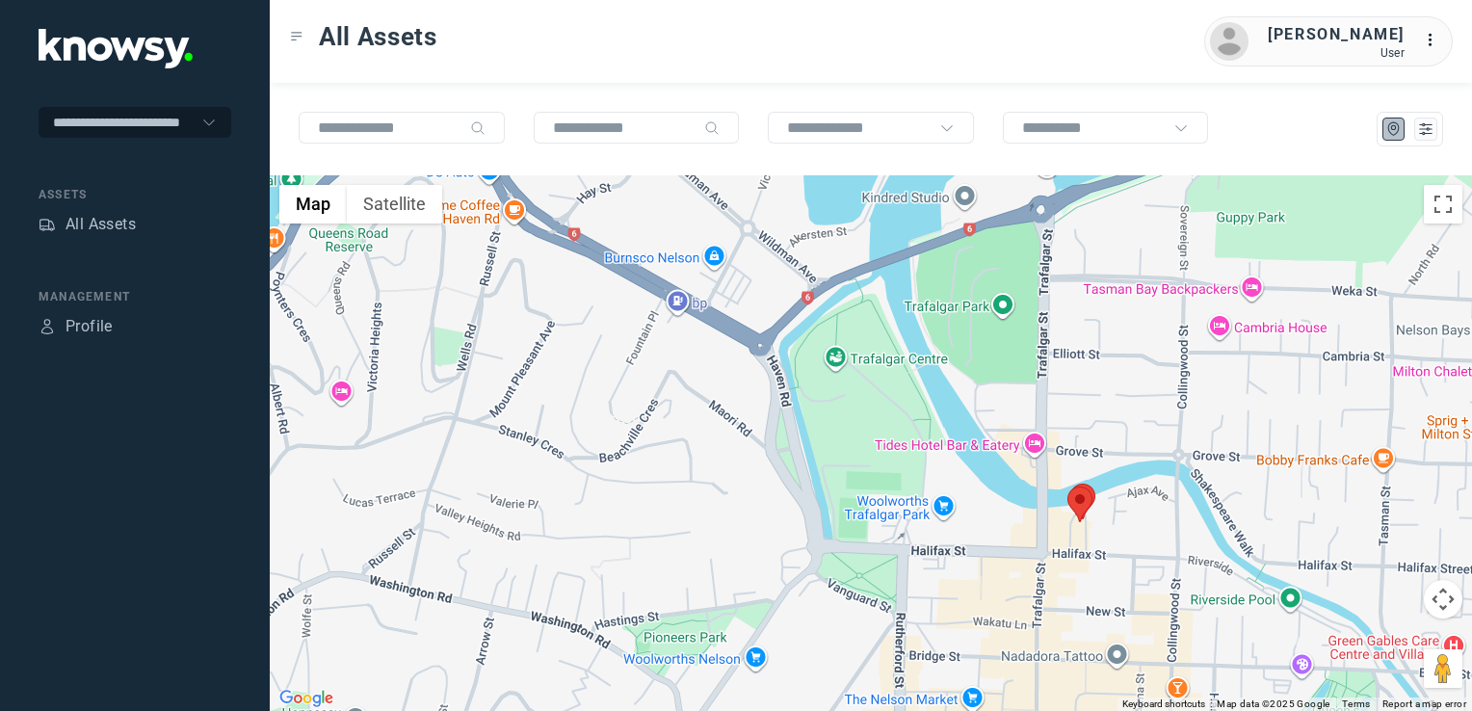
click at [1087, 508] on img at bounding box center [1079, 505] width 25 height 36
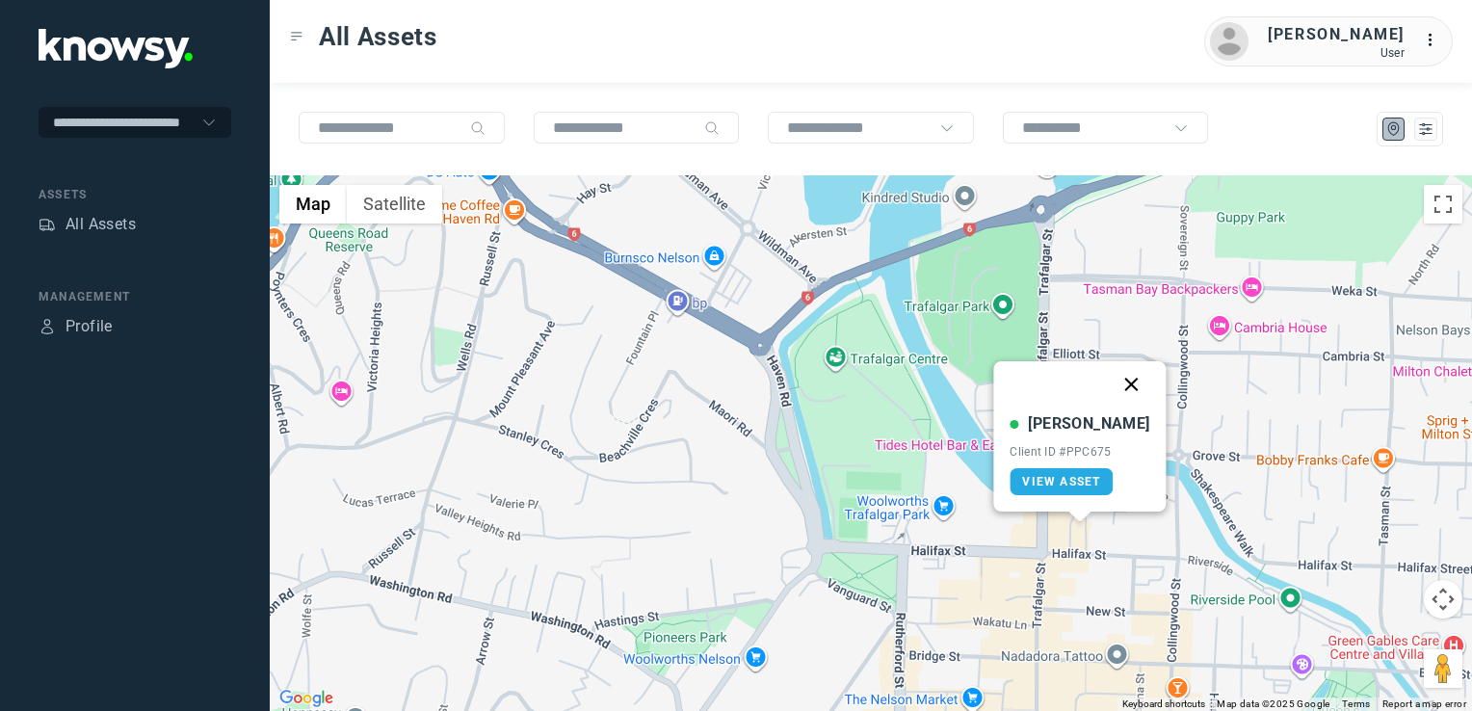
click at [1109, 377] on button "Close" at bounding box center [1132, 384] width 46 height 46
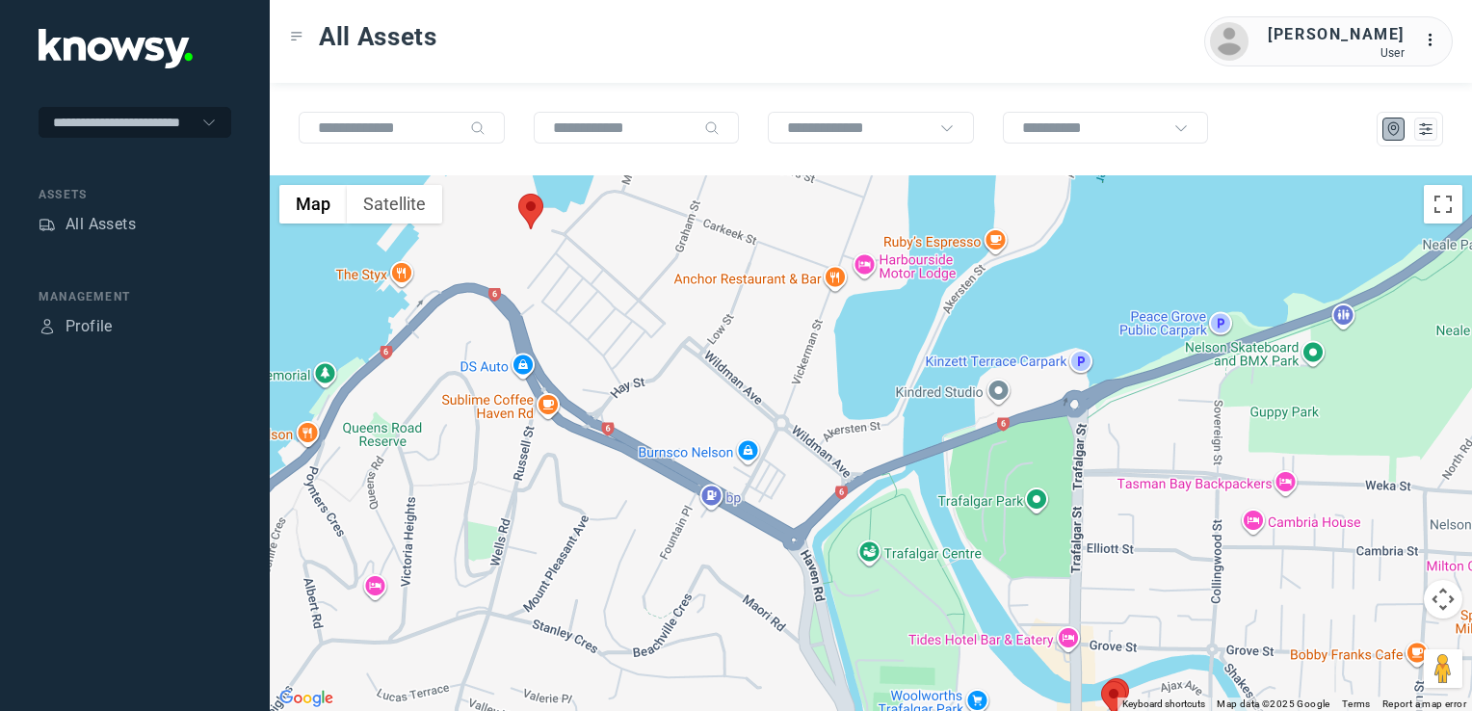
click at [645, 393] on div "To navigate, press the arrow keys." at bounding box center [871, 443] width 1202 height 536
